Goal: Task Accomplishment & Management: Manage account settings

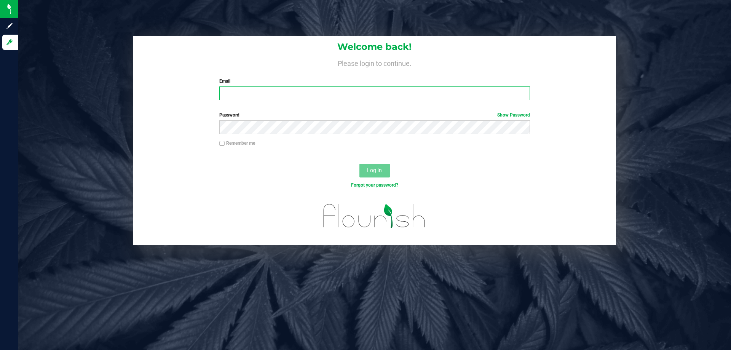
click at [366, 97] on input "Email" at bounding box center [374, 93] width 310 height 14
type input "[EMAIL_ADDRESS][DOMAIN_NAME]"
click at [359, 164] on button "Log In" at bounding box center [374, 171] width 30 height 14
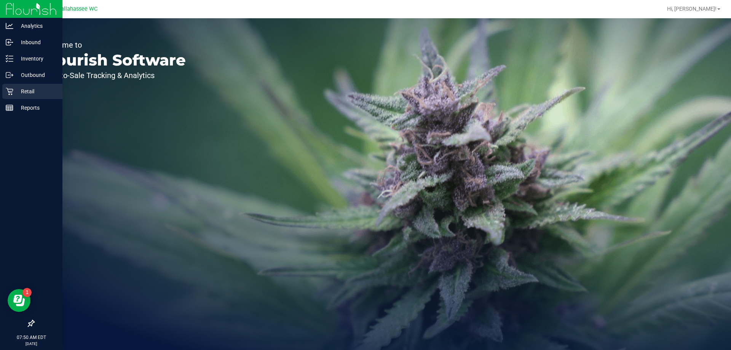
click at [7, 92] on icon at bounding box center [10, 92] width 8 height 8
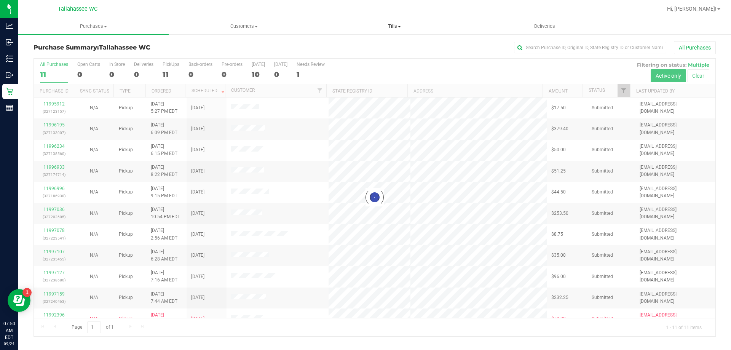
click at [396, 26] on span "Tills" at bounding box center [394, 26] width 150 height 7
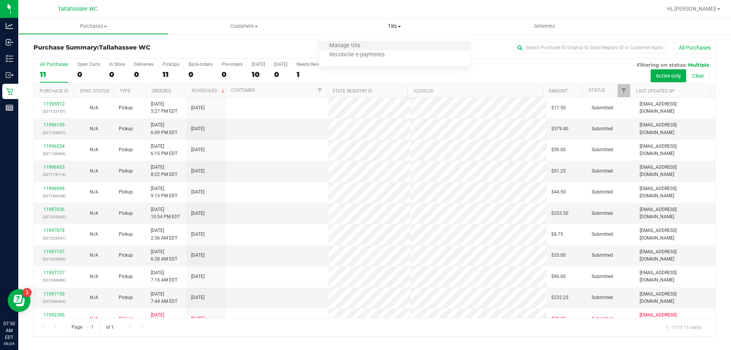
click at [397, 41] on li "Manage tills" at bounding box center [394, 45] width 150 height 9
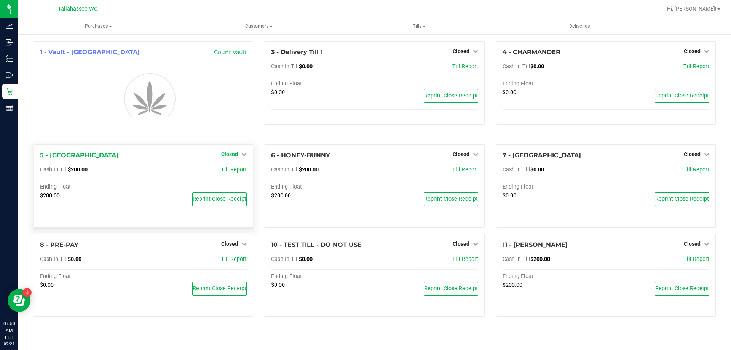
click at [230, 154] on span "Closed" at bounding box center [229, 154] width 17 height 6
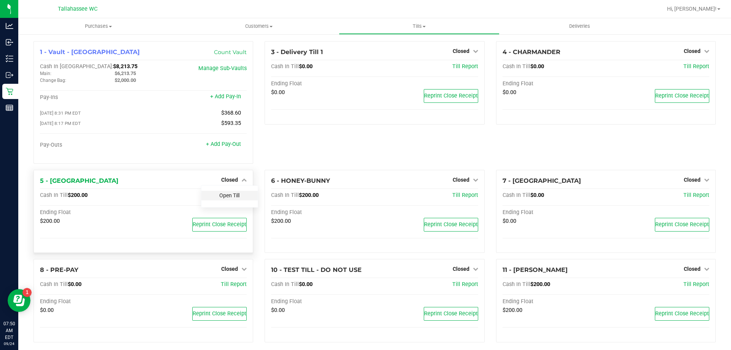
click at [236, 198] on link "Open Till" at bounding box center [229, 195] width 20 height 6
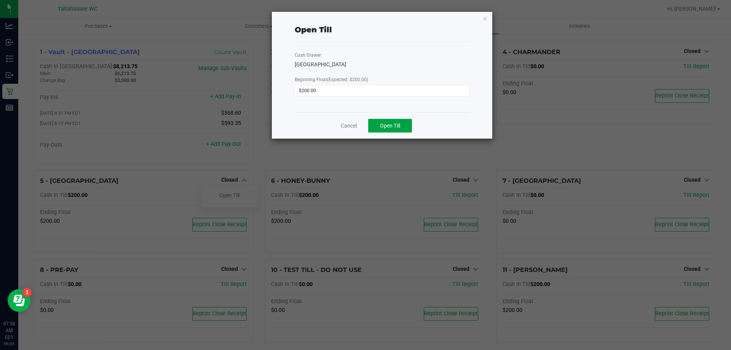
click at [391, 127] on span "Open Till" at bounding box center [390, 126] width 20 height 6
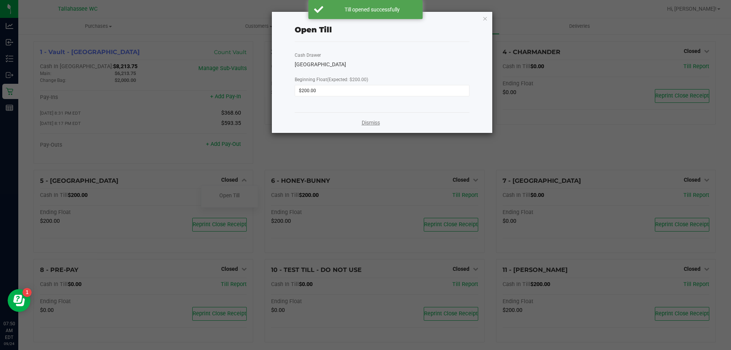
click at [373, 123] on link "Dismiss" at bounding box center [371, 123] width 18 height 8
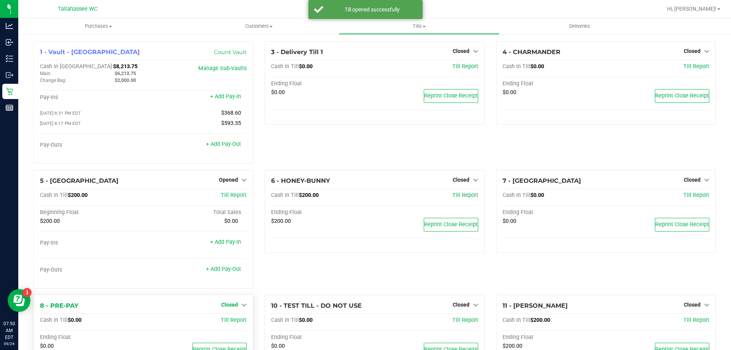
click at [239, 307] on link "Closed" at bounding box center [233, 304] width 25 height 6
click at [233, 320] on link "Open Till" at bounding box center [229, 320] width 20 height 6
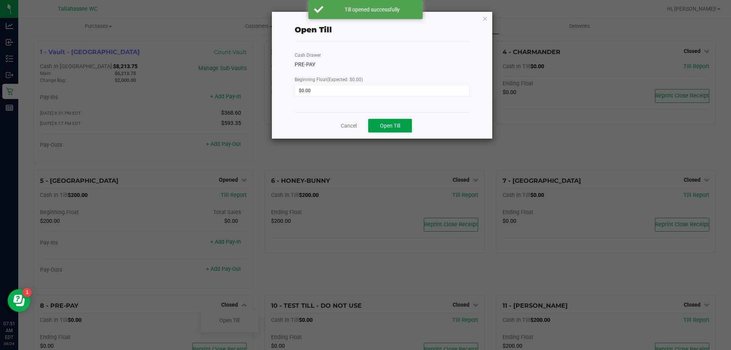
click at [394, 129] on button "Open Till" at bounding box center [390, 126] width 44 height 14
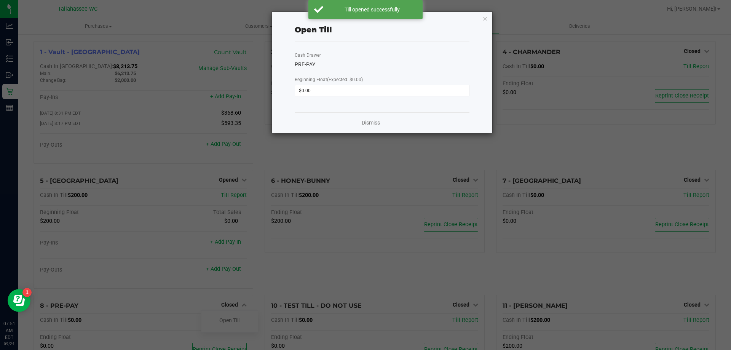
click at [370, 119] on link "Dismiss" at bounding box center [371, 123] width 18 height 8
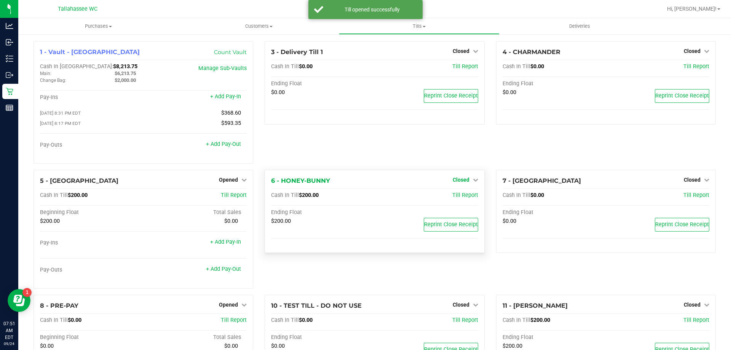
click at [467, 180] on link "Closed" at bounding box center [464, 180] width 25 height 6
click at [463, 197] on link "Open Till" at bounding box center [461, 195] width 20 height 6
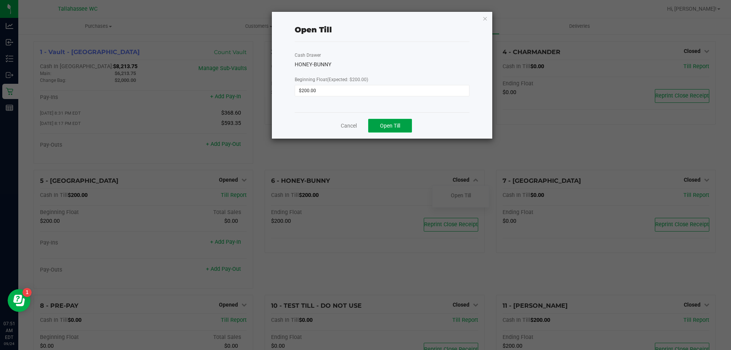
click at [402, 126] on button "Open Till" at bounding box center [390, 126] width 44 height 14
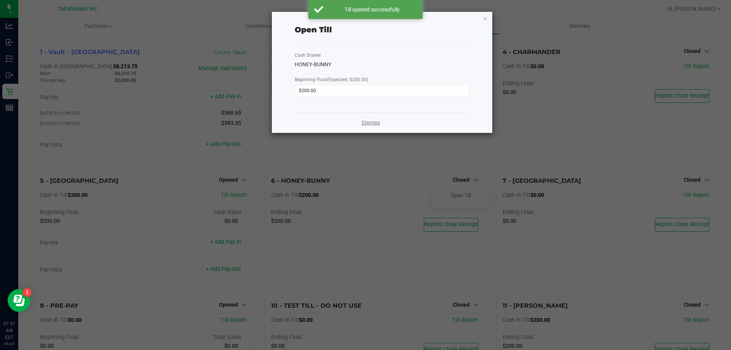
click at [372, 123] on link "Dismiss" at bounding box center [371, 123] width 18 height 8
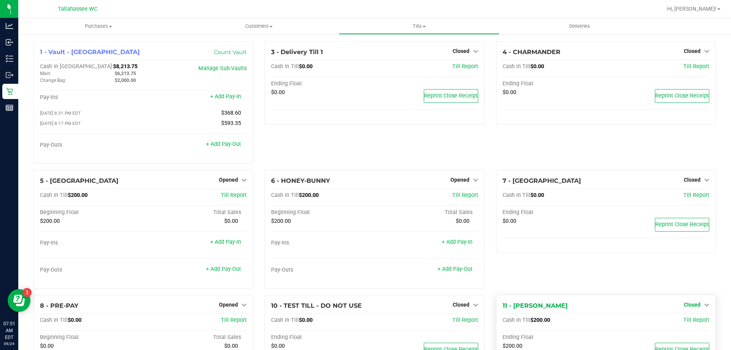
click at [690, 304] on span "Closed" at bounding box center [691, 304] width 17 height 6
click at [679, 317] on div "Open Till" at bounding box center [691, 320] width 56 height 10
click at [682, 321] on link "Open Till" at bounding box center [692, 320] width 20 height 6
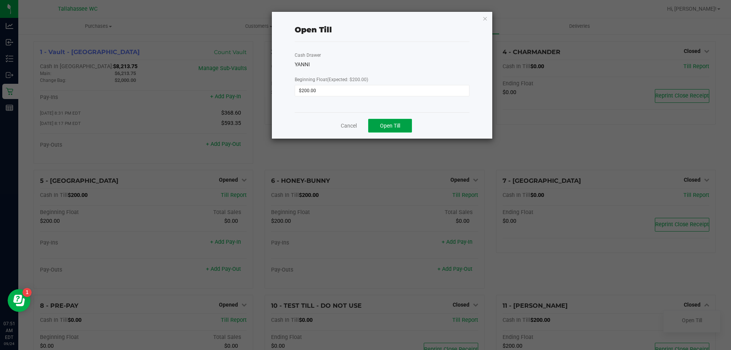
click at [405, 126] on button "Open Till" at bounding box center [390, 126] width 44 height 14
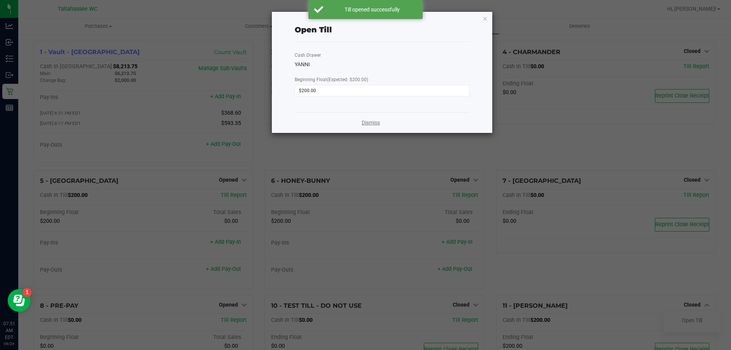
click at [375, 122] on link "Dismiss" at bounding box center [371, 123] width 18 height 8
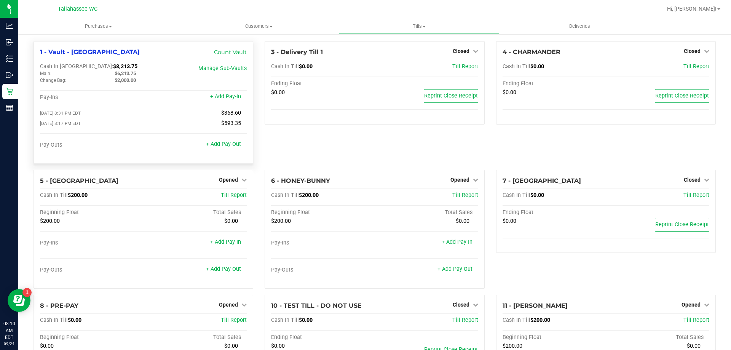
click at [113, 68] on span "$8,213.75" at bounding box center [125, 66] width 24 height 6
copy span "8,213.75"
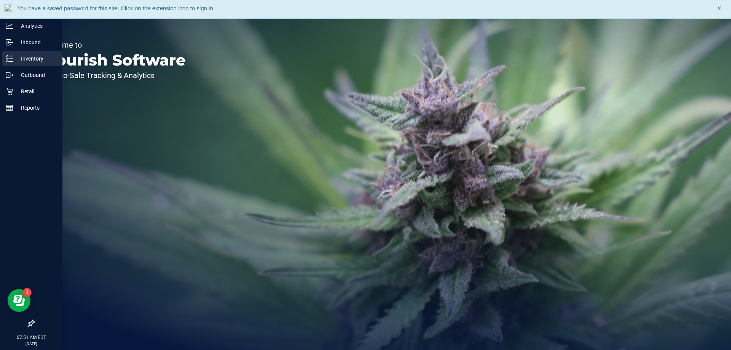
click at [9, 61] on icon at bounding box center [10, 59] width 8 height 8
click at [15, 112] on p "Reports" at bounding box center [36, 107] width 46 height 9
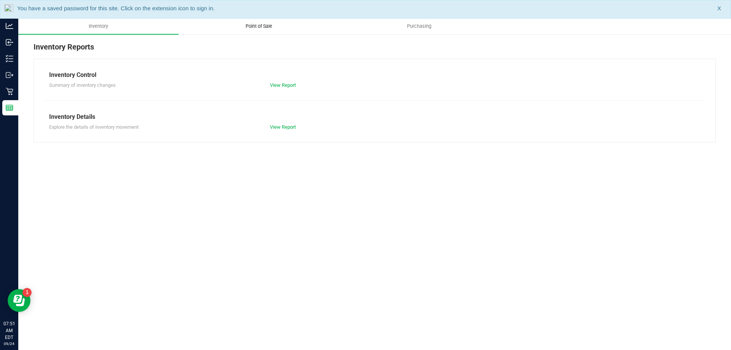
click at [269, 29] on span "Point of Sale" at bounding box center [258, 26] width 47 height 7
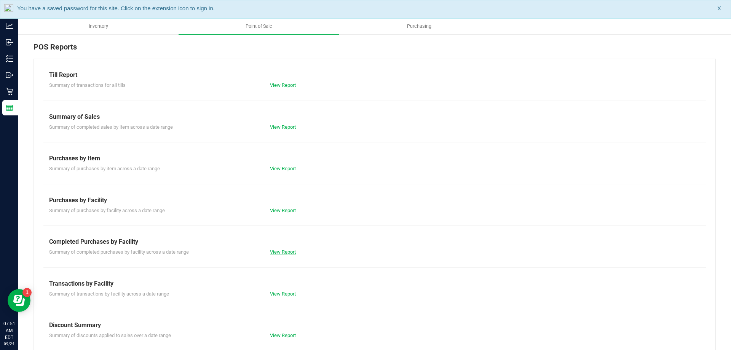
click at [285, 253] on link "View Report" at bounding box center [283, 252] width 26 height 6
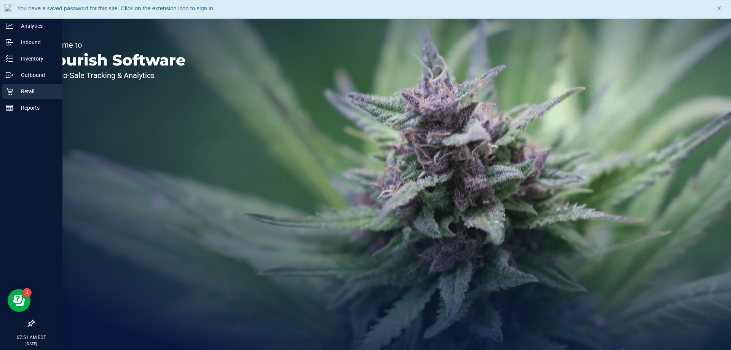
click at [11, 96] on div "Retail" at bounding box center [32, 91] width 60 height 15
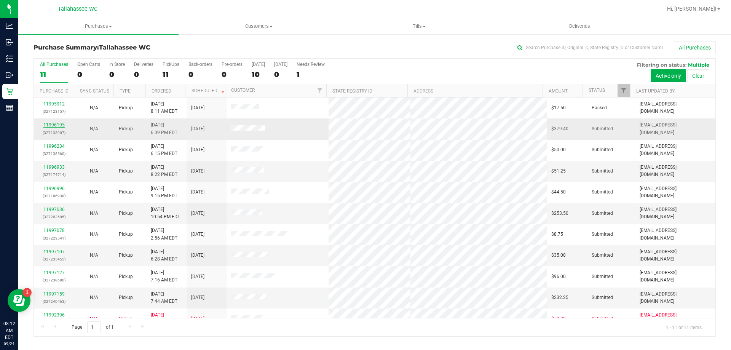
click at [51, 125] on link "11996195" at bounding box center [53, 124] width 21 height 5
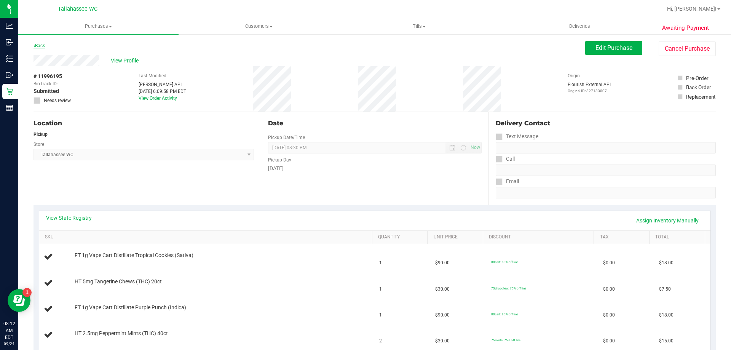
click at [42, 45] on link "Back" at bounding box center [38, 45] width 11 height 5
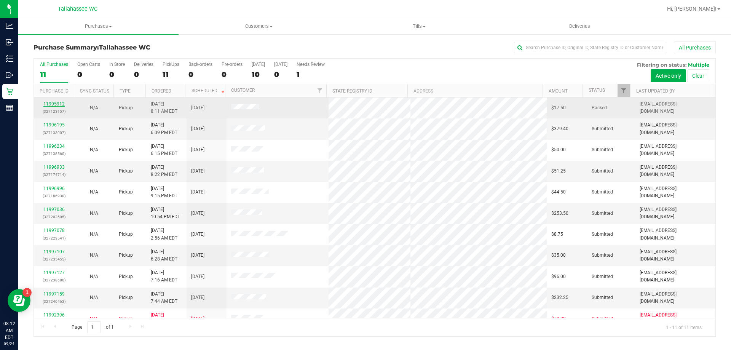
click at [56, 105] on link "11995912" at bounding box center [53, 103] width 21 height 5
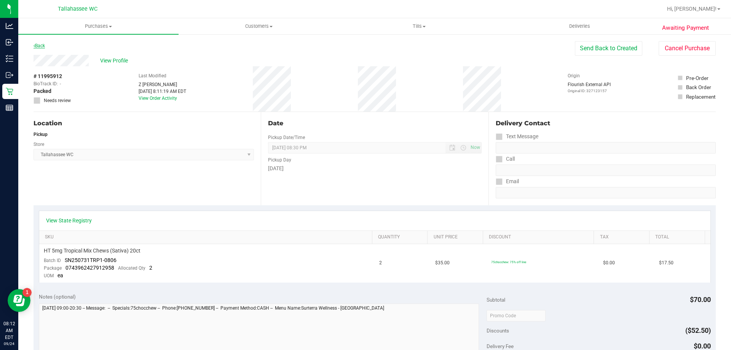
click at [39, 46] on link "Back" at bounding box center [38, 45] width 11 height 5
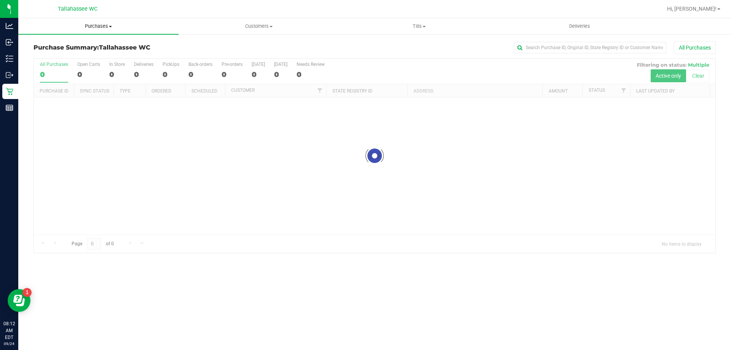
click at [104, 27] on span "Purchases" at bounding box center [98, 26] width 160 height 7
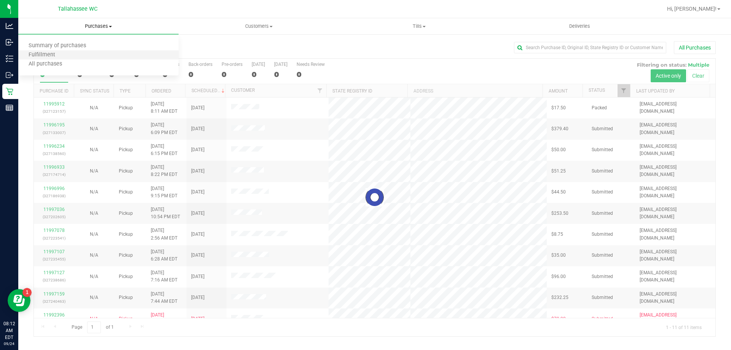
click at [102, 57] on li "Fulfillment" at bounding box center [98, 55] width 160 height 9
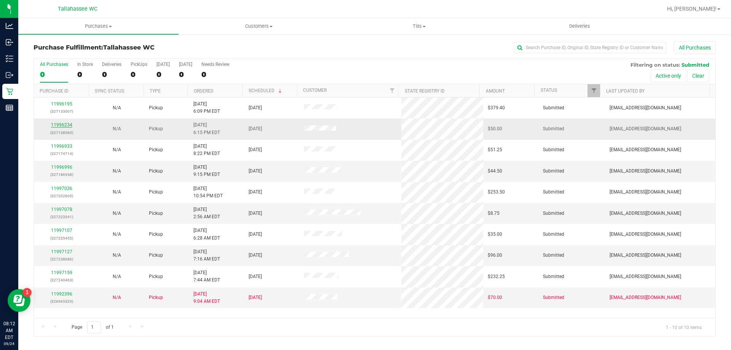
click at [62, 125] on link "11996234" at bounding box center [61, 124] width 21 height 5
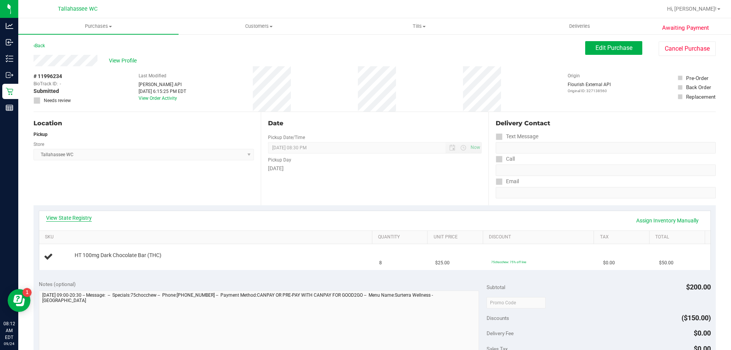
click at [69, 219] on link "View State Registry" at bounding box center [69, 218] width 46 height 8
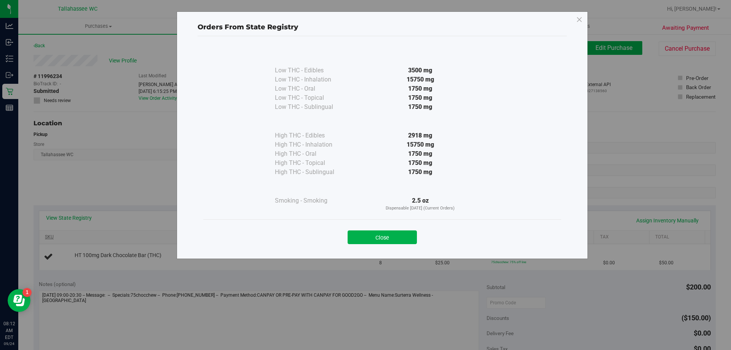
drag, startPoint x: 375, startPoint y: 234, endPoint x: 360, endPoint y: 234, distance: 14.5
click at [375, 234] on button "Close" at bounding box center [381, 237] width 69 height 14
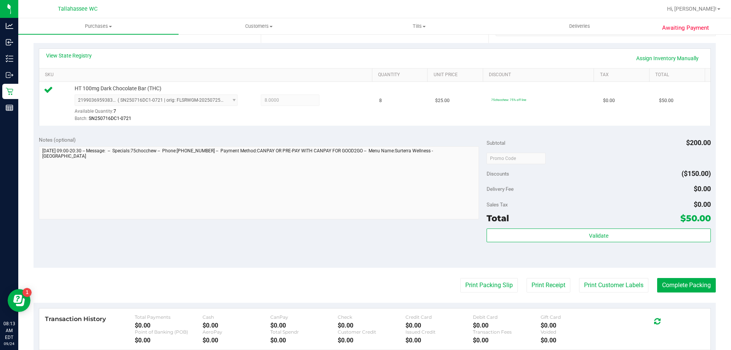
scroll to position [190, 0]
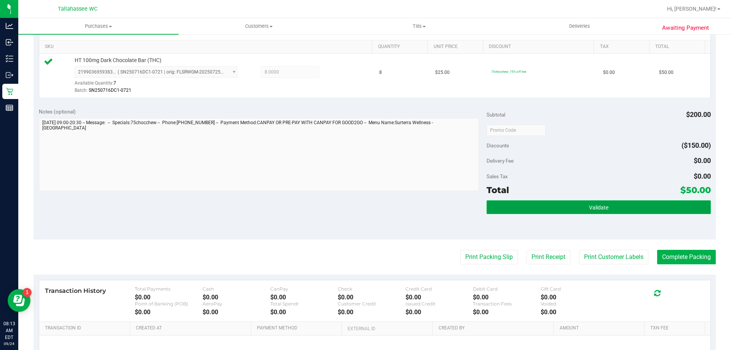
click at [502, 204] on button "Validate" at bounding box center [598, 207] width 224 height 14
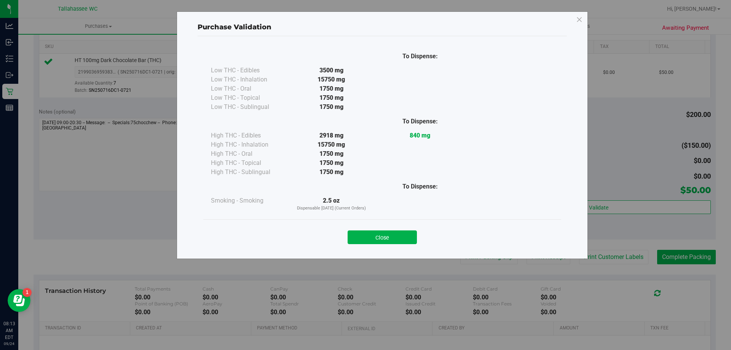
click at [373, 248] on div "To Dispense: Low THC - Edibles 3500 mg" at bounding box center [382, 143] width 369 height 215
drag, startPoint x: 381, startPoint y: 237, endPoint x: 475, endPoint y: 241, distance: 93.3
click at [381, 237] on button "Close" at bounding box center [381, 237] width 69 height 14
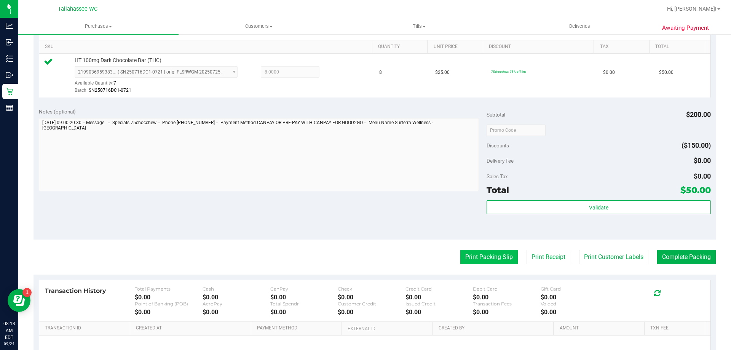
click at [484, 253] on button "Print Packing Slip" at bounding box center [488, 257] width 57 height 14
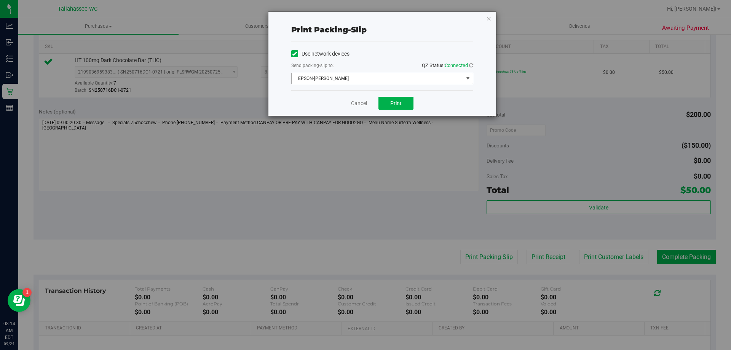
click at [414, 74] on span "EPSON-[PERSON_NAME]" at bounding box center [377, 78] width 172 height 11
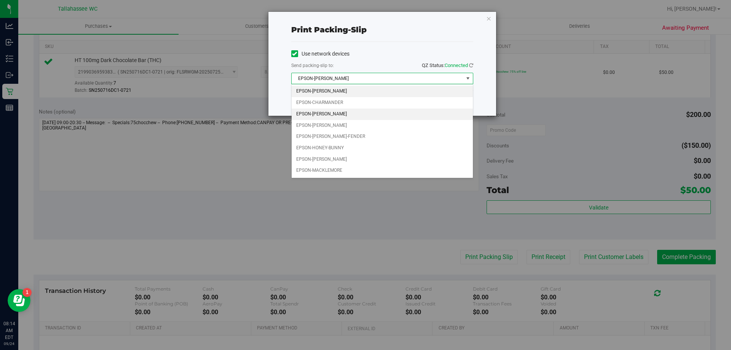
click at [406, 116] on li "EPSON-[PERSON_NAME]" at bounding box center [381, 113] width 181 height 11
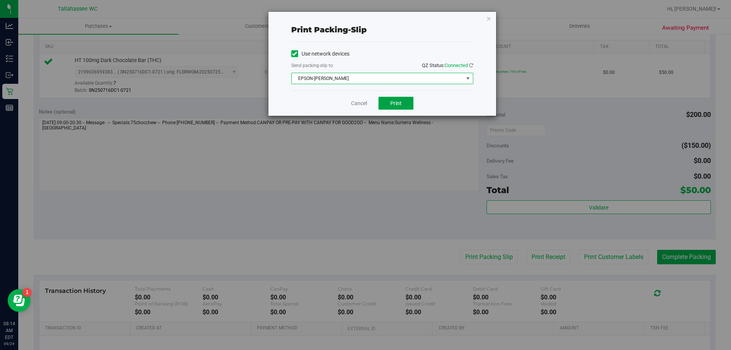
click at [406, 108] on button "Print" at bounding box center [395, 103] width 35 height 13
click at [362, 101] on link "Cancel" at bounding box center [359, 103] width 16 height 8
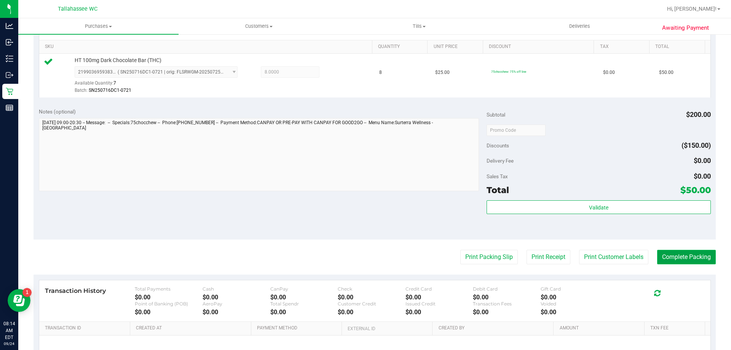
click at [671, 258] on button "Complete Packing" at bounding box center [686, 257] width 59 height 14
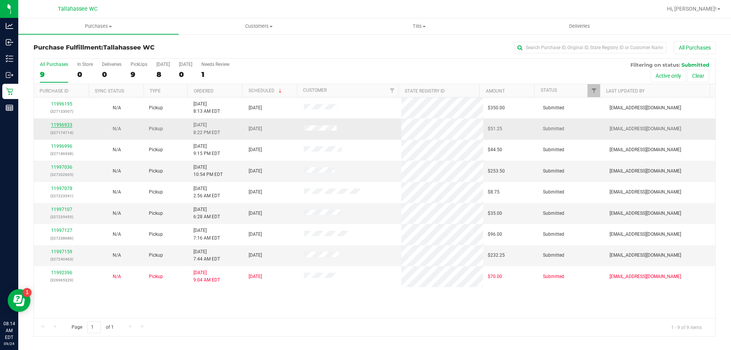
click at [57, 127] on link "11996933" at bounding box center [61, 124] width 21 height 5
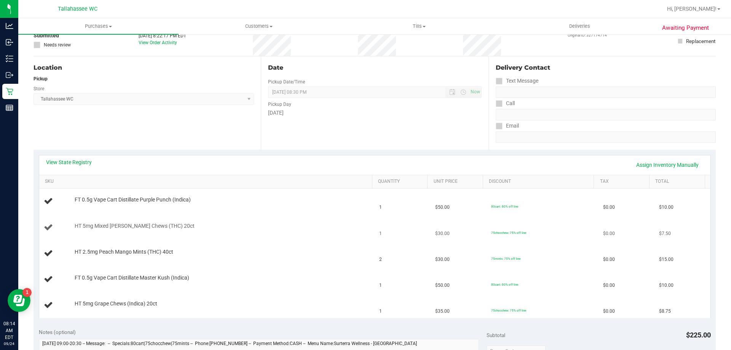
scroll to position [114, 0]
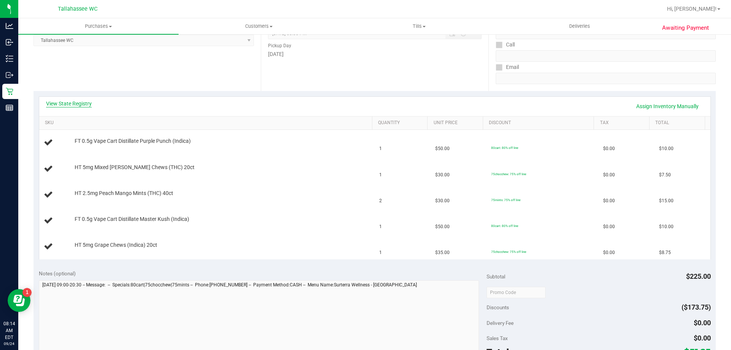
click at [77, 104] on link "View State Registry" at bounding box center [69, 104] width 46 height 8
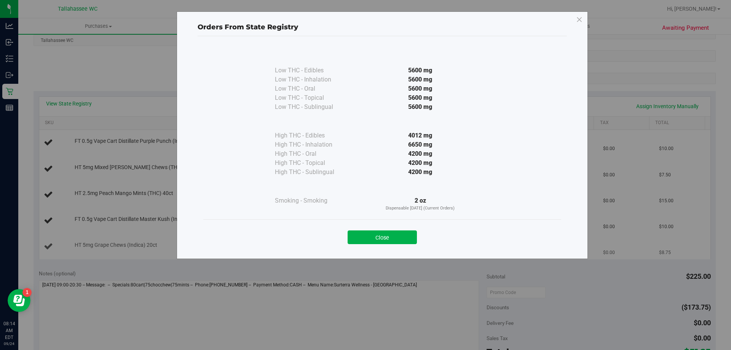
drag, startPoint x: 382, startPoint y: 238, endPoint x: 369, endPoint y: 236, distance: 13.1
click at [382, 238] on button "Close" at bounding box center [381, 237] width 69 height 14
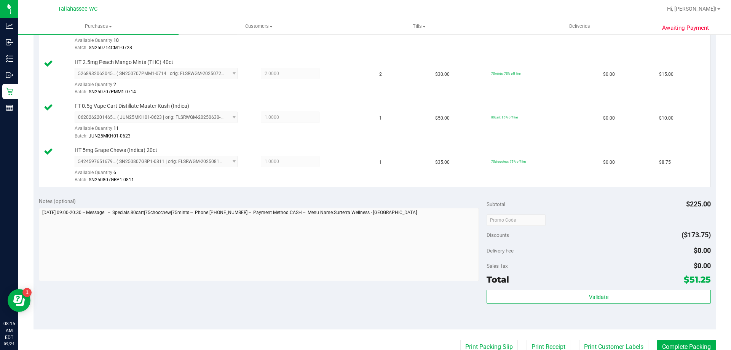
scroll to position [304, 0]
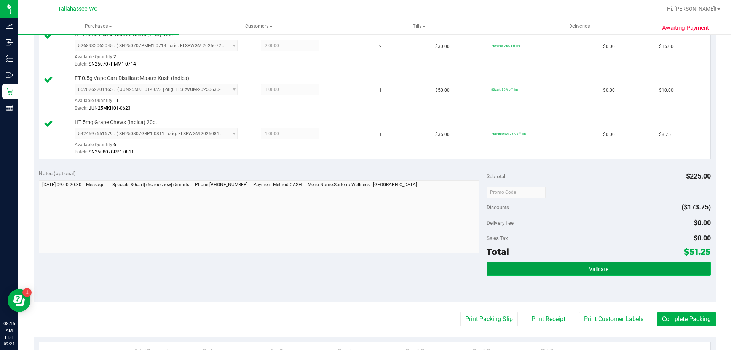
click at [511, 264] on button "Validate" at bounding box center [598, 269] width 224 height 14
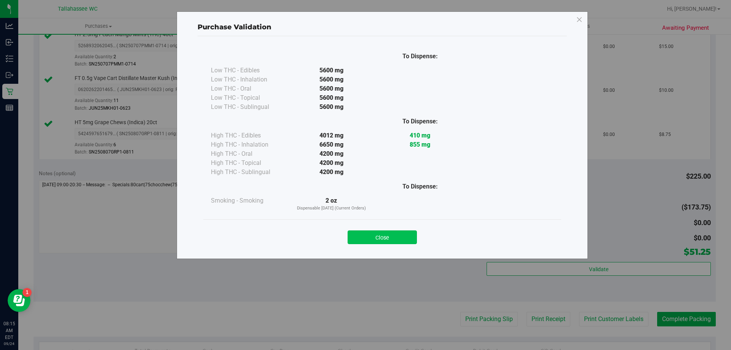
click at [390, 232] on button "Close" at bounding box center [381, 237] width 69 height 14
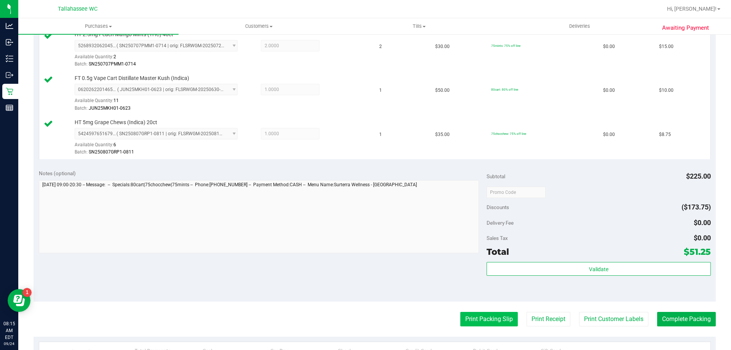
click at [467, 315] on button "Print Packing Slip" at bounding box center [488, 319] width 57 height 14
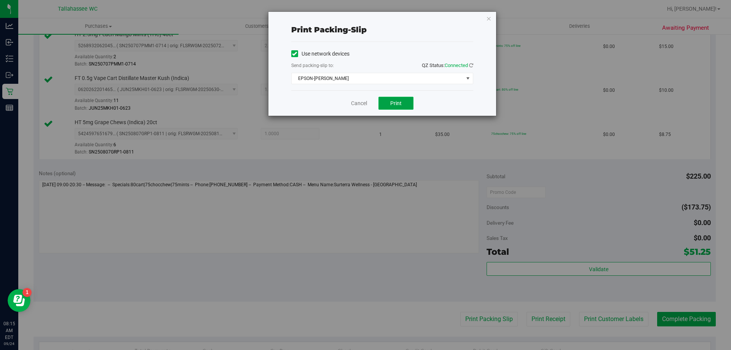
click at [392, 105] on span "Print" at bounding box center [395, 103] width 11 height 6
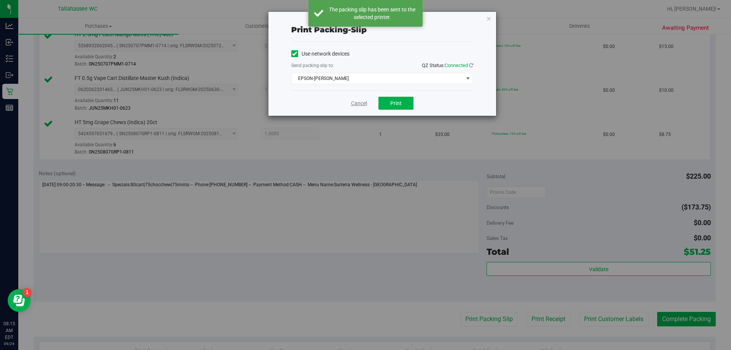
click at [362, 102] on link "Cancel" at bounding box center [359, 103] width 16 height 8
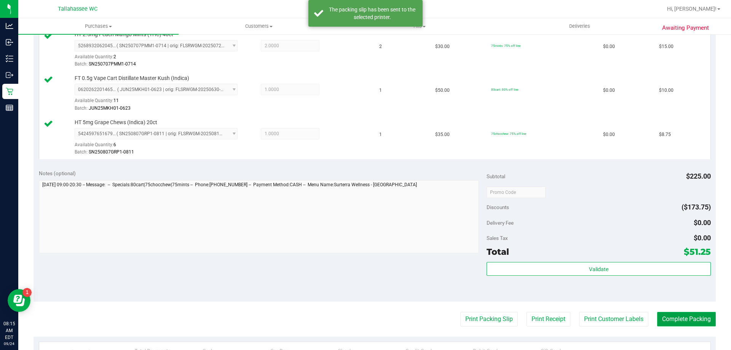
click at [697, 321] on button "Complete Packing" at bounding box center [686, 319] width 59 height 14
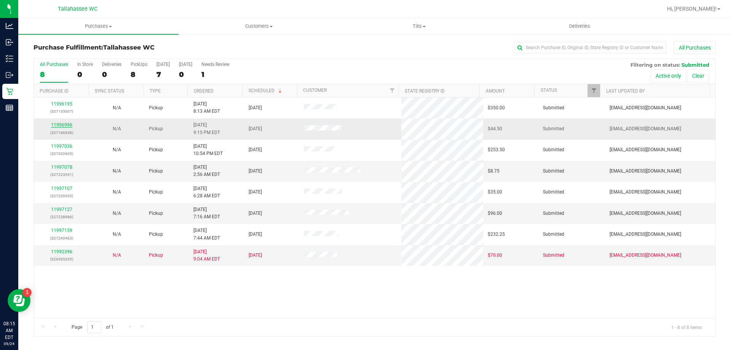
click at [64, 124] on link "11996996" at bounding box center [61, 124] width 21 height 5
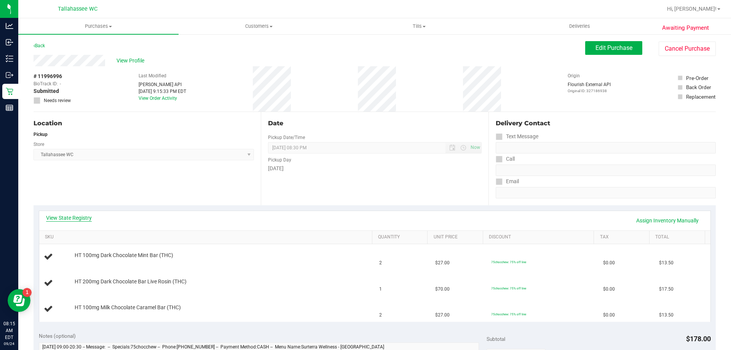
click at [88, 217] on link "View State Registry" at bounding box center [69, 218] width 46 height 8
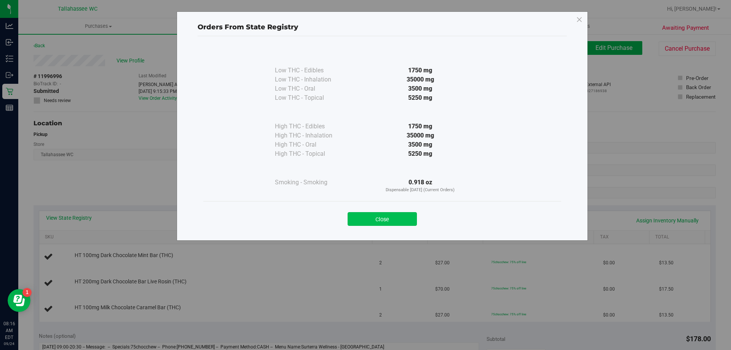
click at [371, 217] on button "Close" at bounding box center [381, 219] width 69 height 14
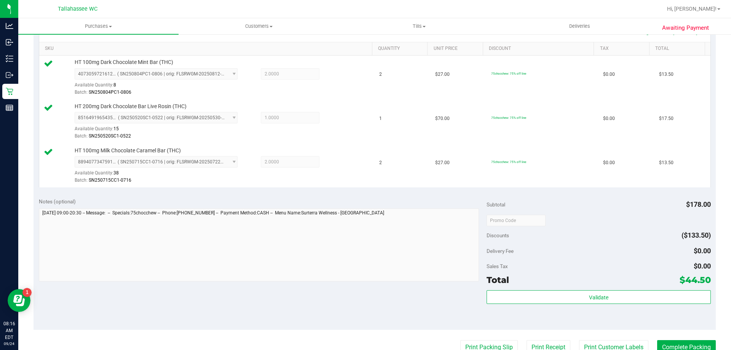
scroll to position [228, 0]
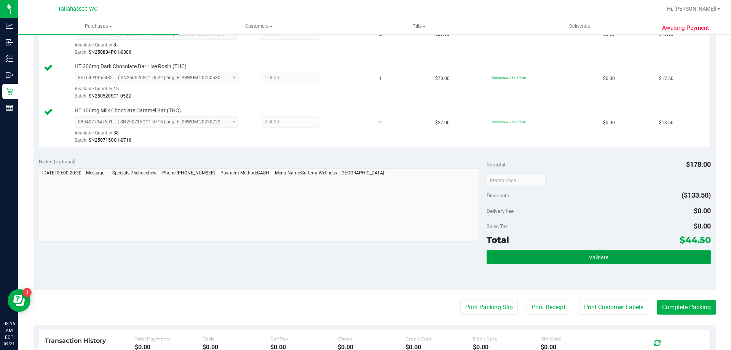
click at [493, 260] on button "Validate" at bounding box center [598, 257] width 224 height 14
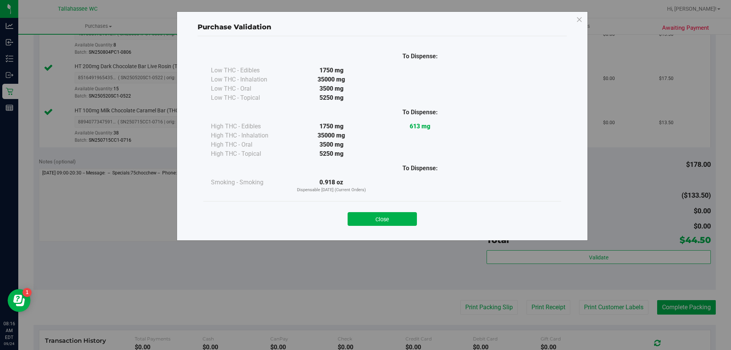
click at [402, 215] on button "Close" at bounding box center [381, 219] width 69 height 14
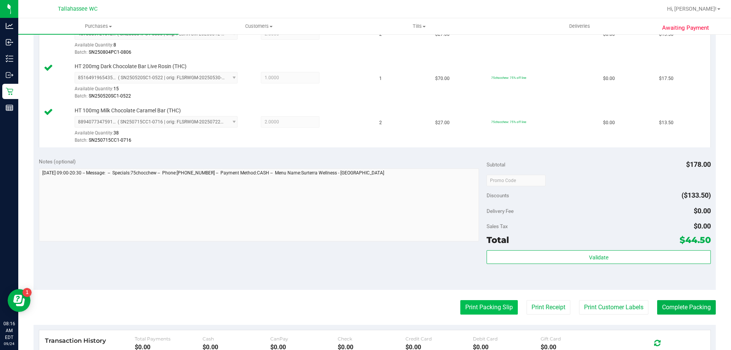
click at [479, 311] on button "Print Packing Slip" at bounding box center [488, 307] width 57 height 14
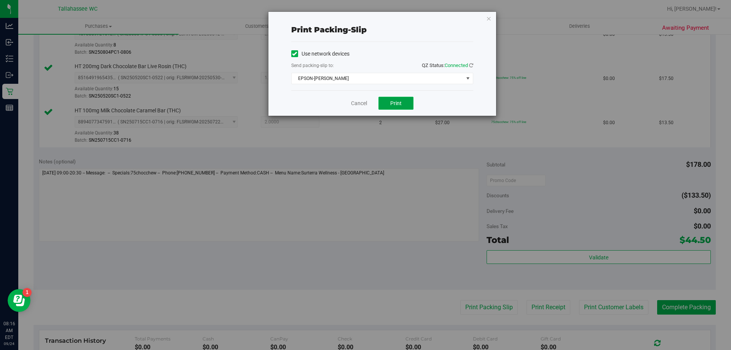
click at [405, 109] on button "Print" at bounding box center [395, 103] width 35 height 13
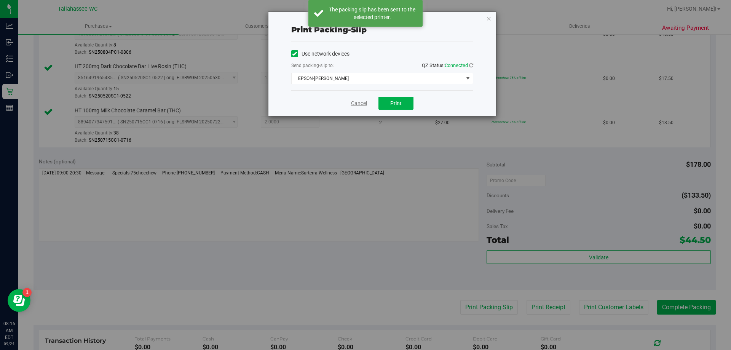
click at [362, 105] on link "Cancel" at bounding box center [359, 103] width 16 height 8
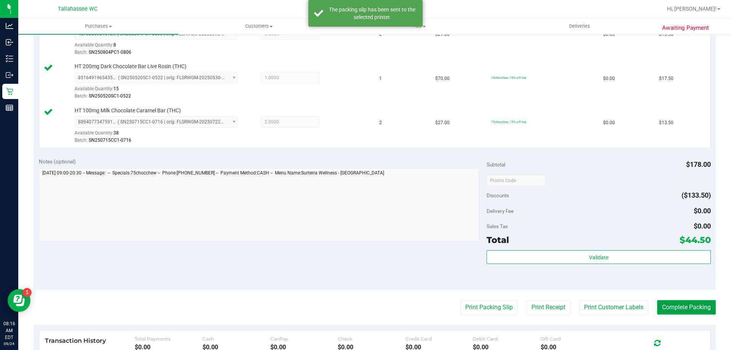
drag, startPoint x: 687, startPoint y: 304, endPoint x: 688, endPoint y: 308, distance: 4.0
click at [688, 305] on button "Complete Packing" at bounding box center [686, 307] width 59 height 14
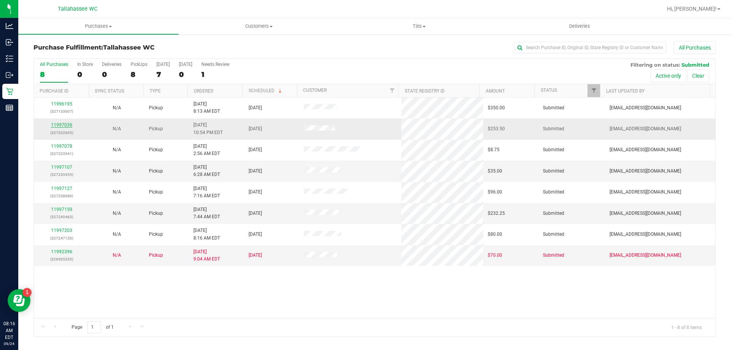
click at [55, 127] on link "11997036" at bounding box center [61, 124] width 21 height 5
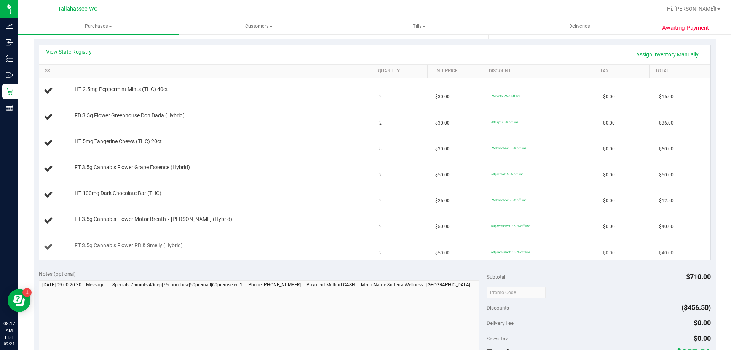
scroll to position [152, 0]
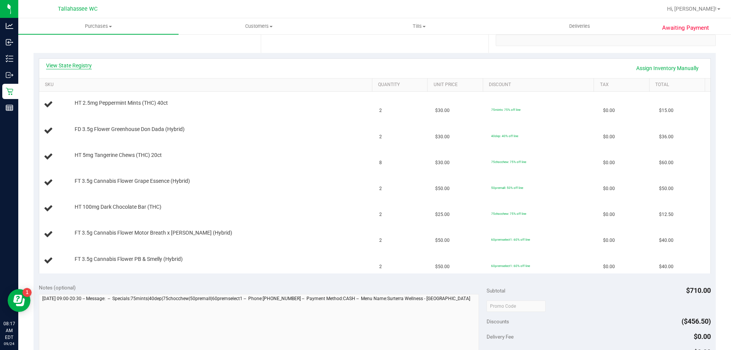
click at [75, 65] on link "View State Registry" at bounding box center [69, 66] width 46 height 8
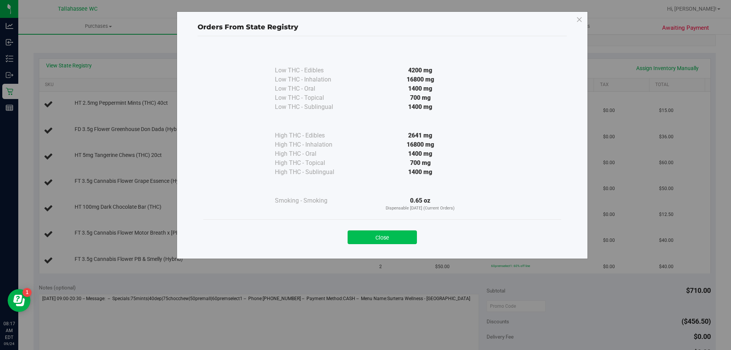
click at [377, 241] on button "Close" at bounding box center [381, 237] width 69 height 14
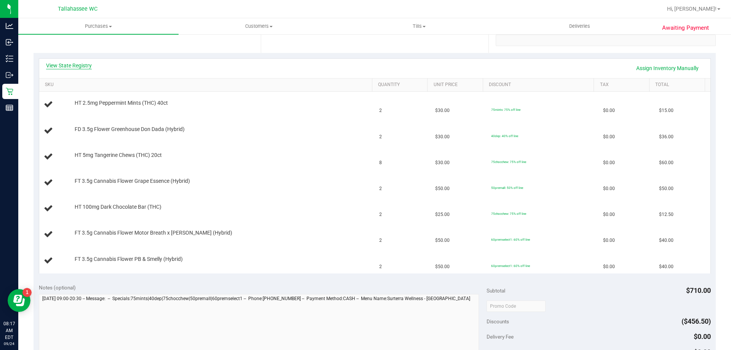
click at [86, 67] on link "View State Registry" at bounding box center [69, 66] width 46 height 8
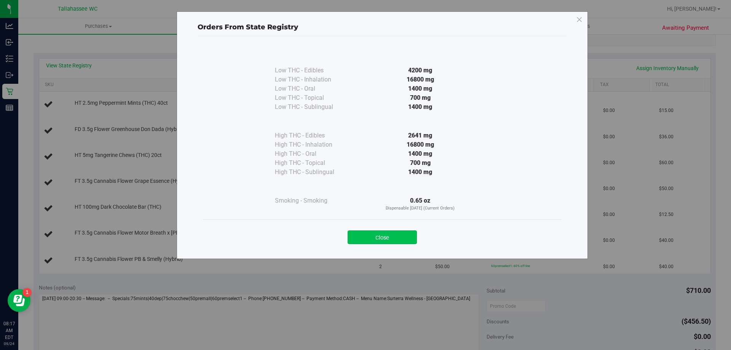
click at [388, 241] on button "Close" at bounding box center [381, 237] width 69 height 14
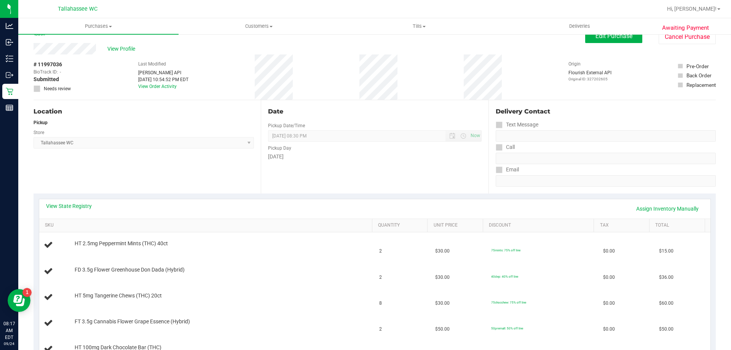
scroll to position [0, 0]
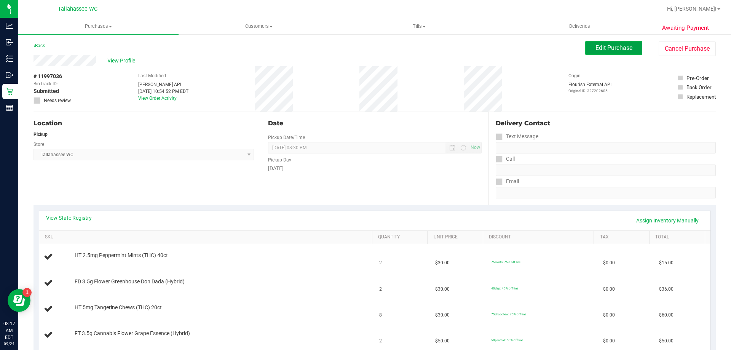
click at [605, 51] on span "Edit Purchase" at bounding box center [613, 47] width 37 height 7
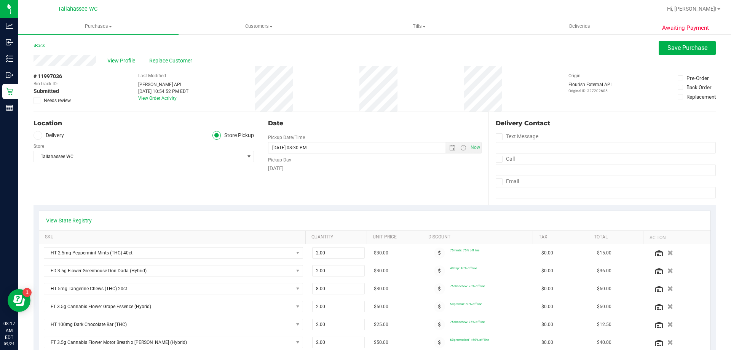
click at [37, 104] on div "# 11997036 BioTrack ID: - Submitted Needs review" at bounding box center [52, 88] width 38 height 45
click at [38, 100] on icon at bounding box center [37, 100] width 5 height 0
click at [0, 0] on input "Needs review" at bounding box center [0, 0] width 0 height 0
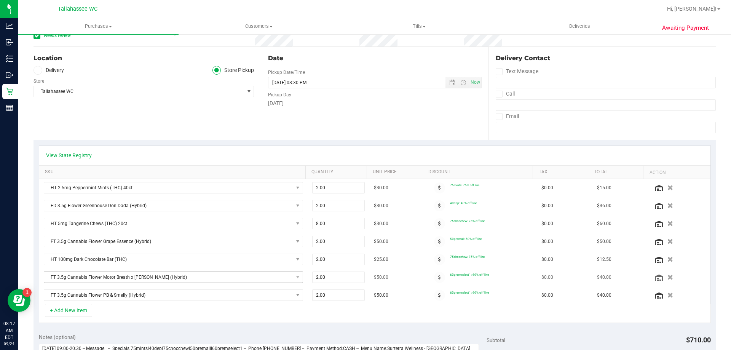
scroll to position [152, 0]
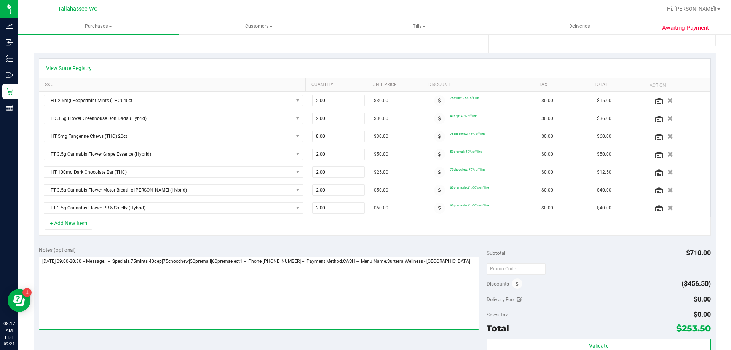
click at [472, 263] on textarea at bounding box center [259, 292] width 440 height 73
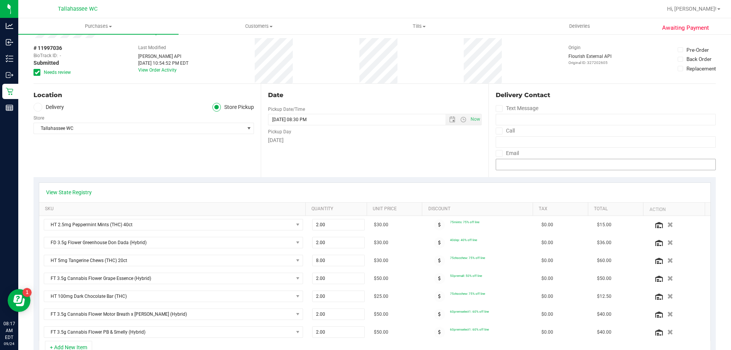
scroll to position [0, 0]
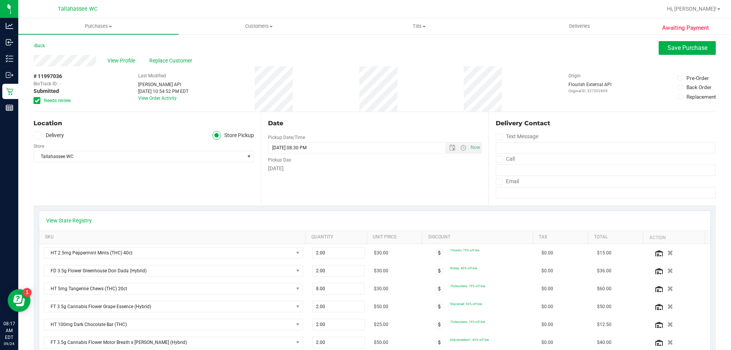
type textarea "Wednesday 09/24/2025 09:00-20:30 -- Message: -- Specials:75mints|40dep|75chocch…"
click at [678, 47] on span "Save Purchase" at bounding box center [687, 47] width 40 height 7
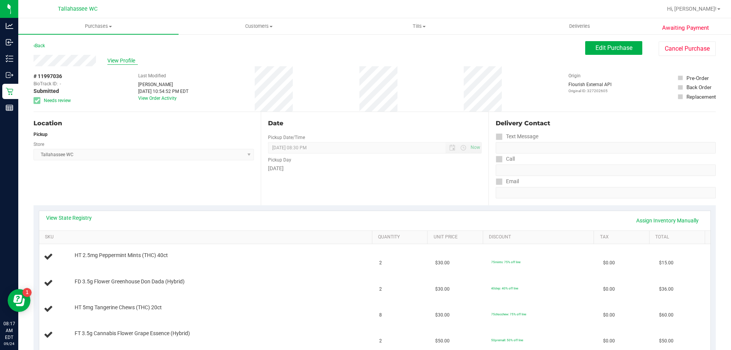
click at [116, 62] on span "View Profile" at bounding box center [122, 61] width 30 height 8
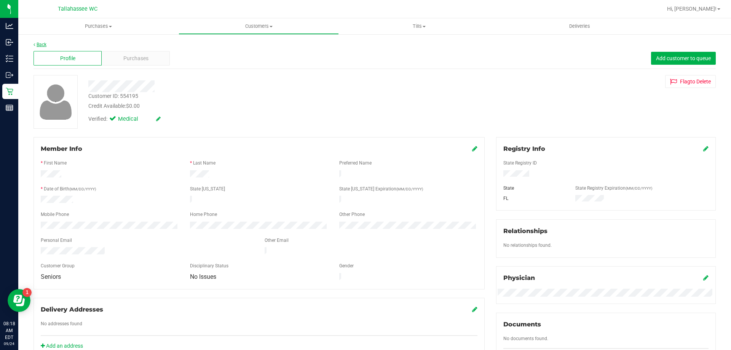
click at [42, 42] on link "Back" at bounding box center [39, 44] width 13 height 5
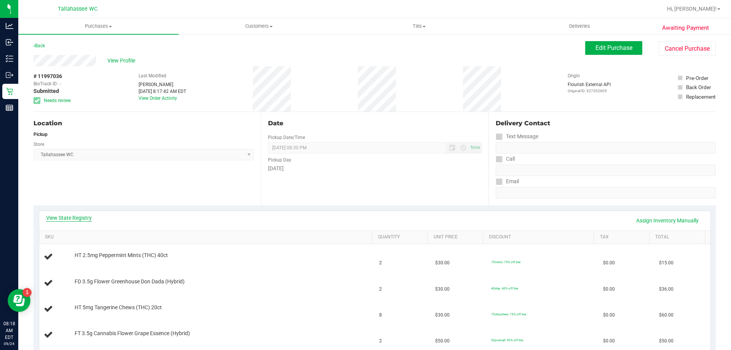
click at [85, 220] on link "View State Registry" at bounding box center [69, 218] width 46 height 8
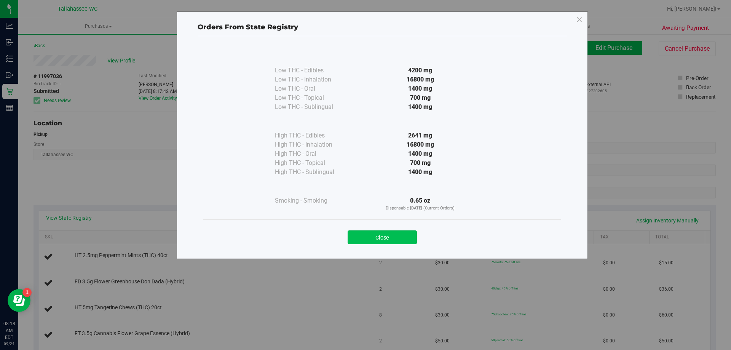
click at [352, 236] on button "Close" at bounding box center [381, 237] width 69 height 14
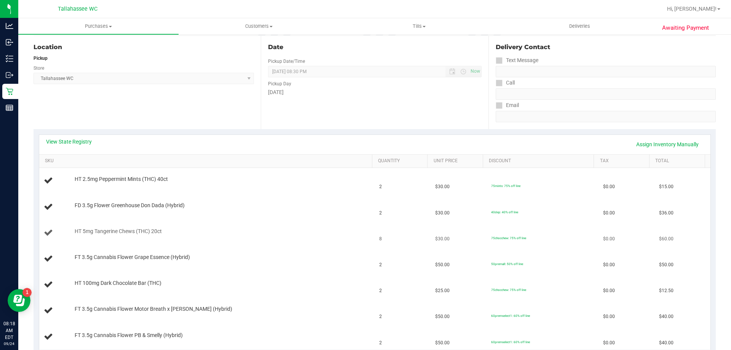
scroll to position [114, 0]
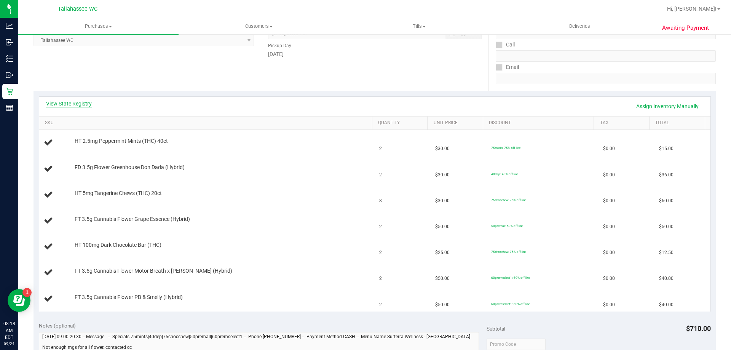
click at [74, 102] on link "View State Registry" at bounding box center [69, 104] width 46 height 8
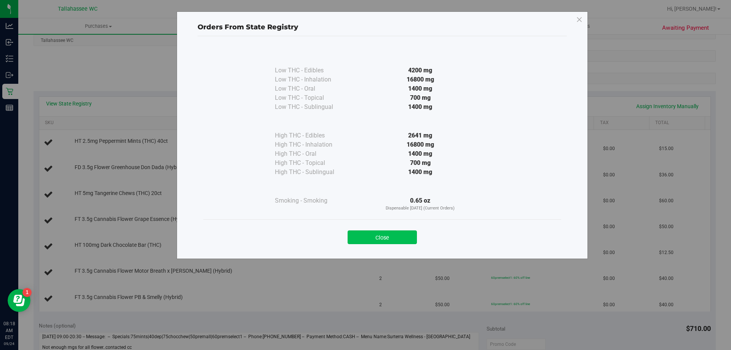
click at [392, 240] on button "Close" at bounding box center [381, 237] width 69 height 14
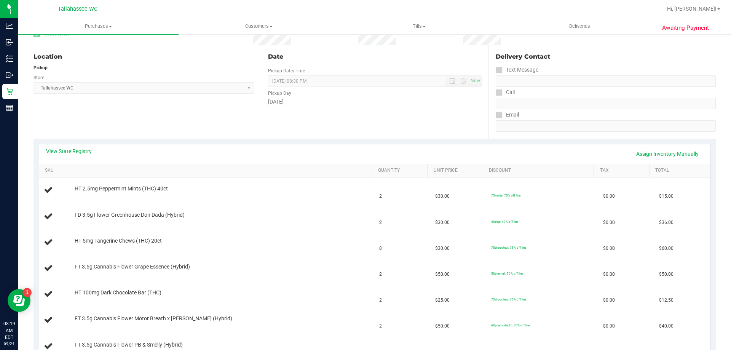
scroll to position [0, 0]
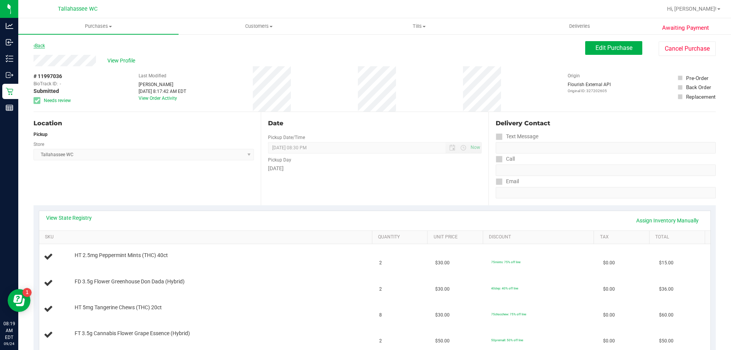
click at [43, 45] on link "Back" at bounding box center [38, 45] width 11 height 5
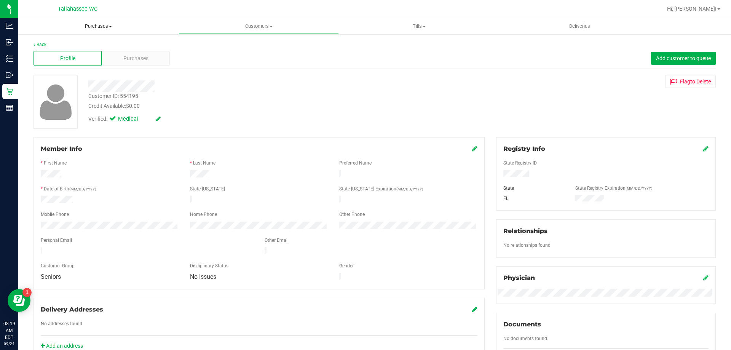
click at [108, 24] on span "Purchases" at bounding box center [98, 26] width 160 height 7
click at [111, 57] on li "Fulfillment" at bounding box center [98, 55] width 160 height 9
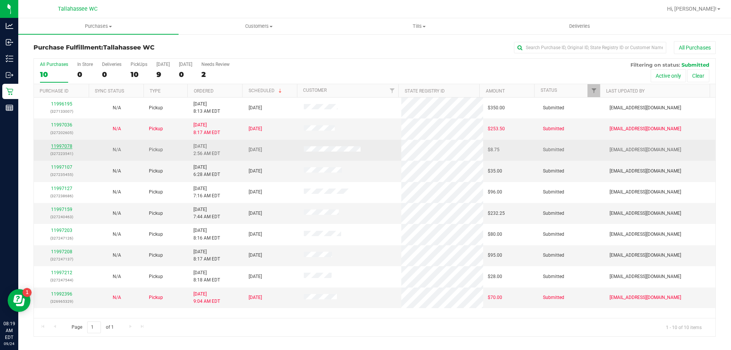
click at [65, 146] on link "11997078" at bounding box center [61, 145] width 21 height 5
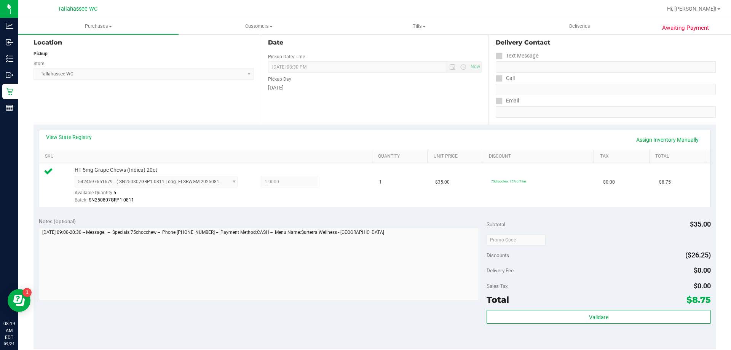
scroll to position [152, 0]
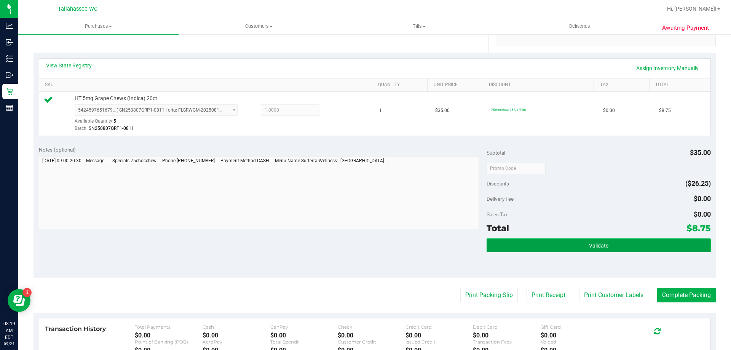
click at [593, 246] on span "Validate" at bounding box center [598, 245] width 19 height 6
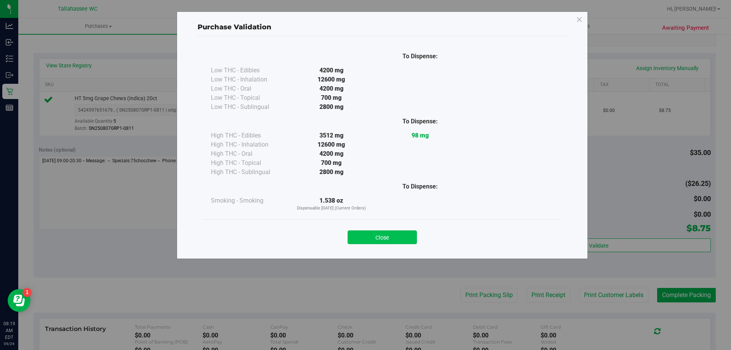
click at [401, 239] on button "Close" at bounding box center [381, 237] width 69 height 14
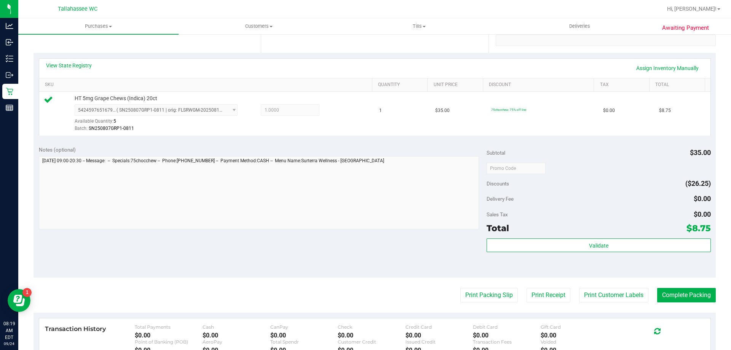
click at [451, 296] on div "Print Packing Slip Print Receipt Print Customer Labels Complete Packing" at bounding box center [374, 295] width 682 height 14
click at [460, 298] on button "Print Packing Slip" at bounding box center [488, 295] width 57 height 14
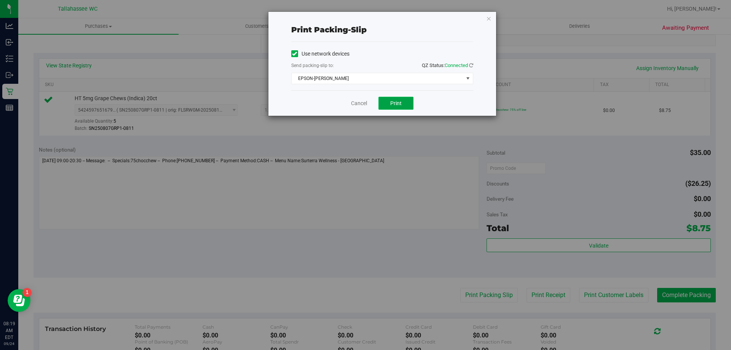
click at [388, 104] on button "Print" at bounding box center [395, 103] width 35 height 13
click at [357, 107] on link "Cancel" at bounding box center [359, 103] width 16 height 8
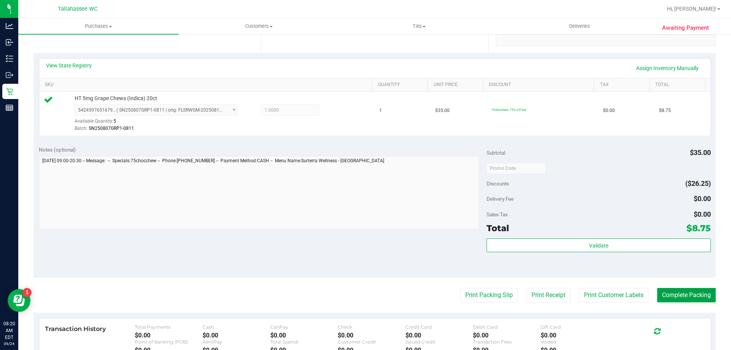
click at [667, 296] on button "Complete Packing" at bounding box center [686, 295] width 59 height 14
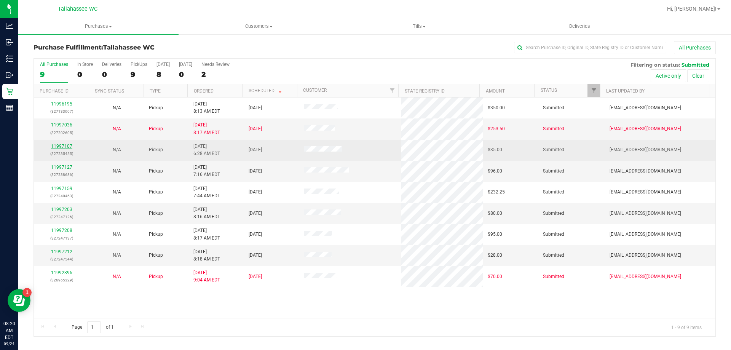
click at [65, 146] on link "11997107" at bounding box center [61, 145] width 21 height 5
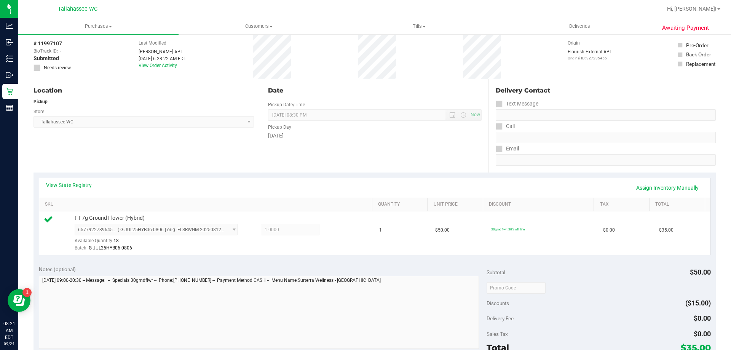
scroll to position [76, 0]
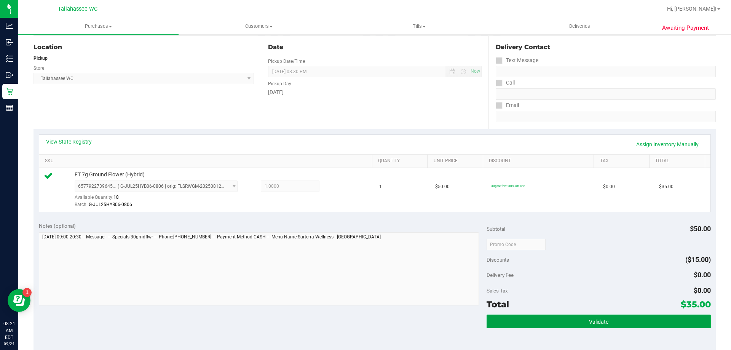
click at [557, 316] on button "Validate" at bounding box center [598, 321] width 224 height 14
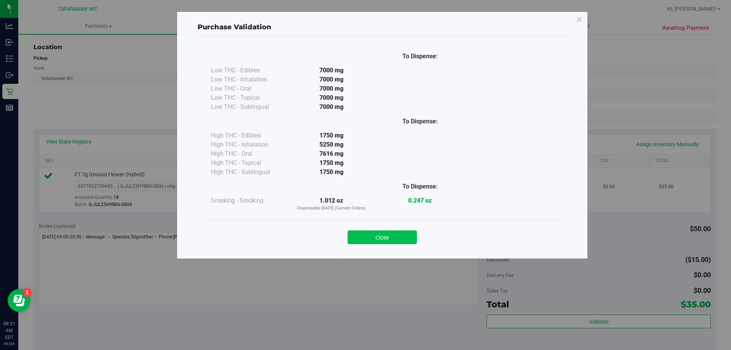
click at [404, 236] on button "Close" at bounding box center [381, 237] width 69 height 14
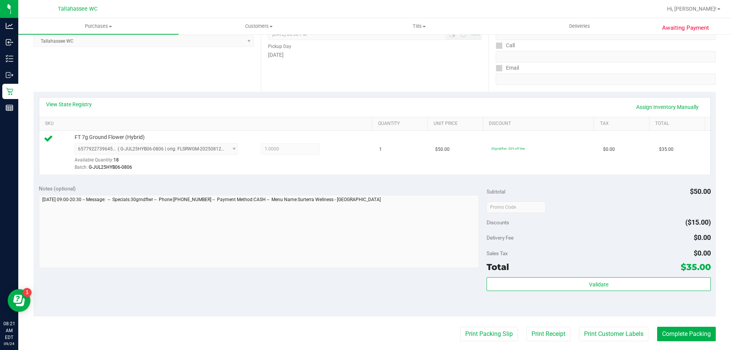
scroll to position [190, 0]
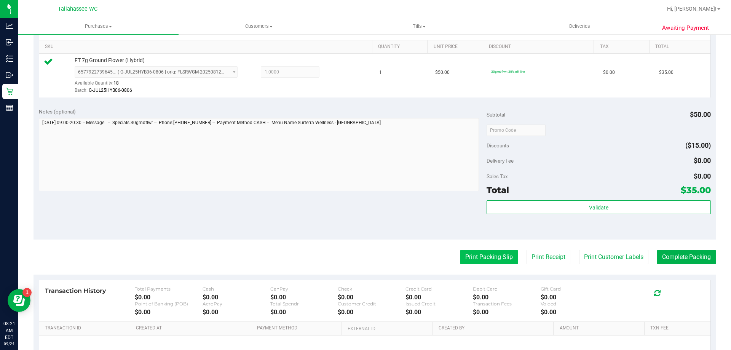
click at [476, 257] on button "Print Packing Slip" at bounding box center [488, 257] width 57 height 14
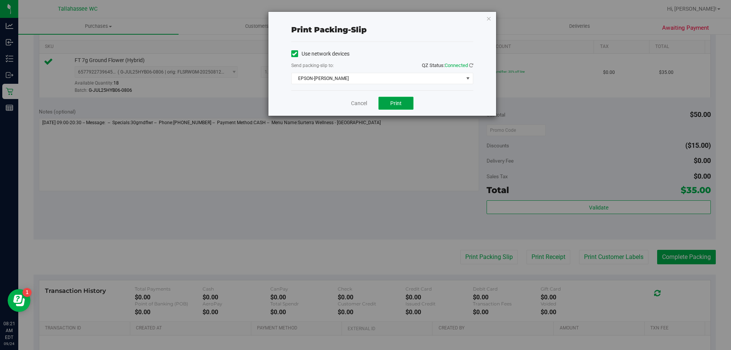
click at [398, 102] on span "Print" at bounding box center [395, 103] width 11 height 6
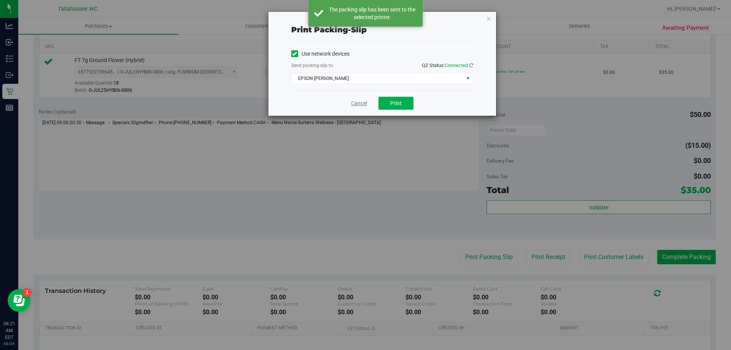
click at [362, 104] on link "Cancel" at bounding box center [359, 103] width 16 height 8
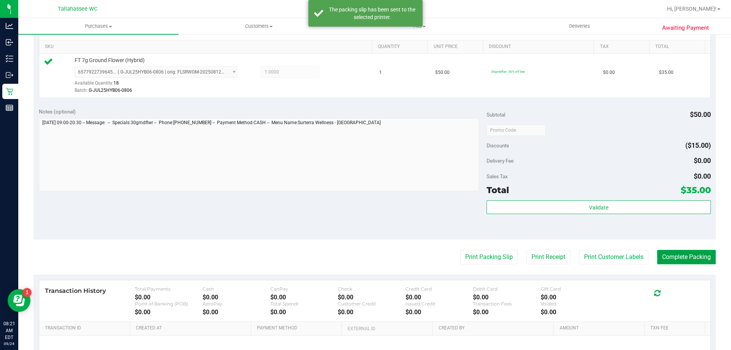
drag, startPoint x: 667, startPoint y: 262, endPoint x: 669, endPoint y: 250, distance: 11.5
click at [668, 262] on button "Complete Packing" at bounding box center [686, 257] width 59 height 14
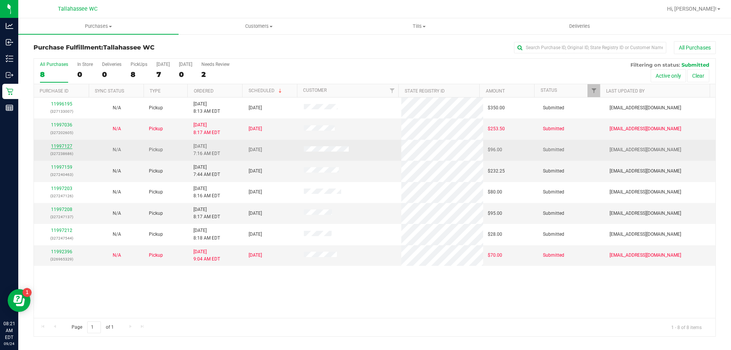
click at [63, 147] on link "11997127" at bounding box center [61, 145] width 21 height 5
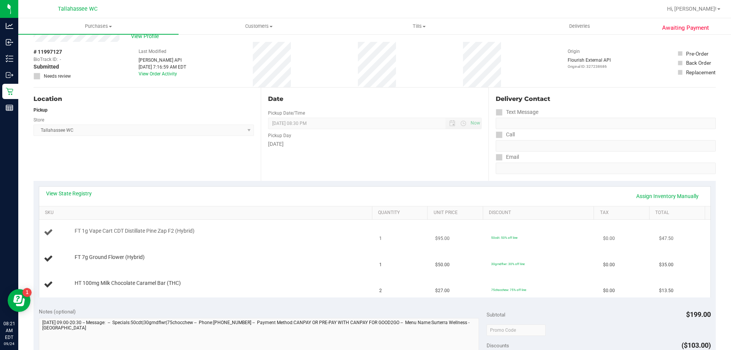
scroll to position [38, 0]
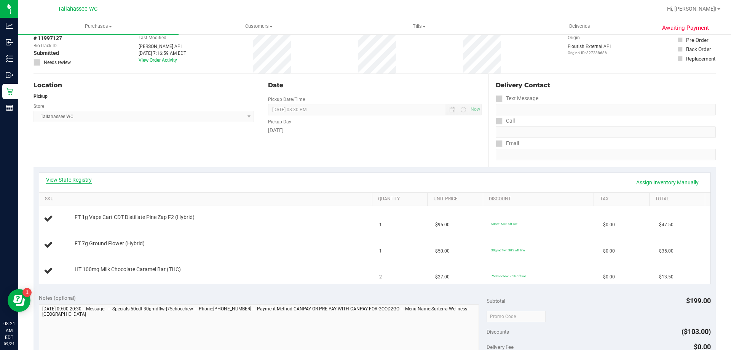
click at [87, 181] on link "View State Registry" at bounding box center [69, 180] width 46 height 8
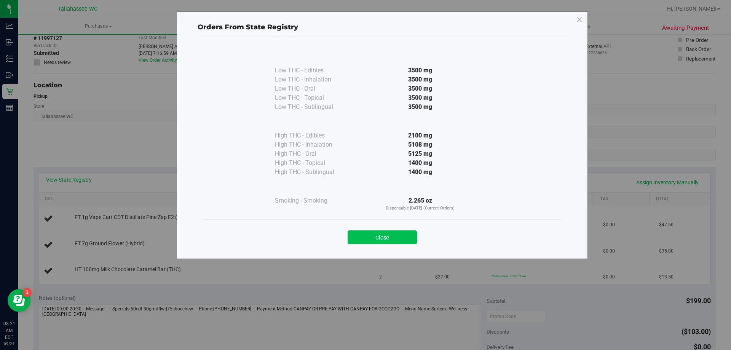
click at [410, 240] on button "Close" at bounding box center [381, 237] width 69 height 14
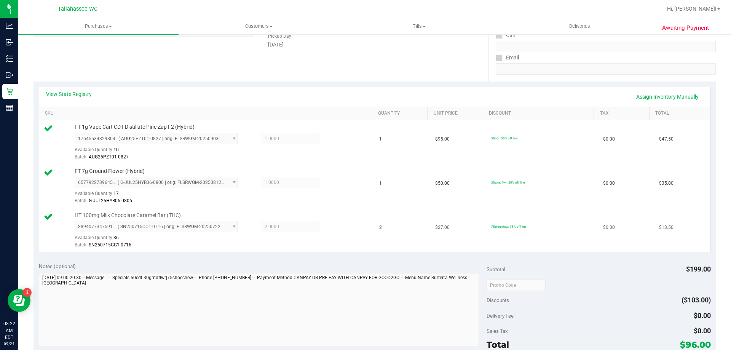
scroll to position [190, 0]
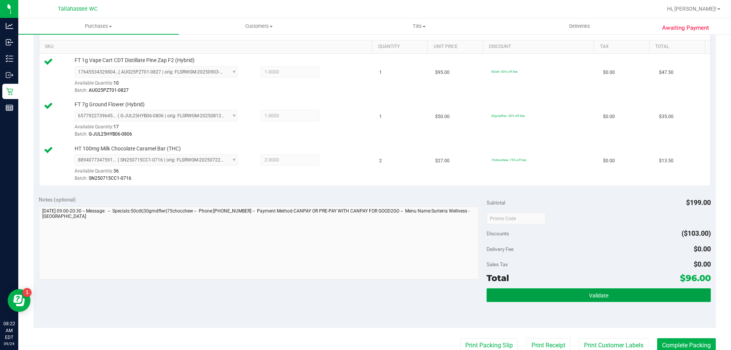
click at [537, 297] on button "Validate" at bounding box center [598, 295] width 224 height 14
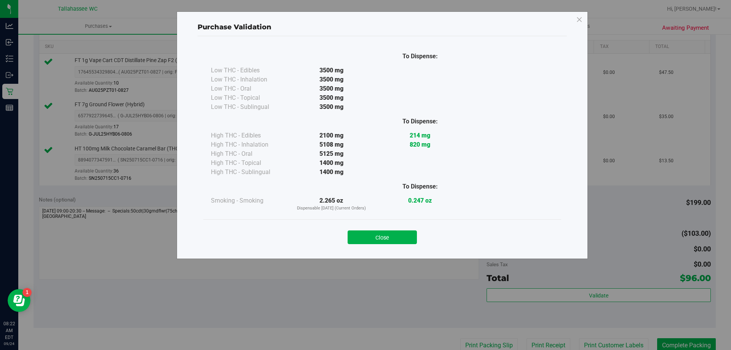
drag, startPoint x: 385, startPoint y: 233, endPoint x: 397, endPoint y: 233, distance: 12.2
click at [385, 233] on button "Close" at bounding box center [381, 237] width 69 height 14
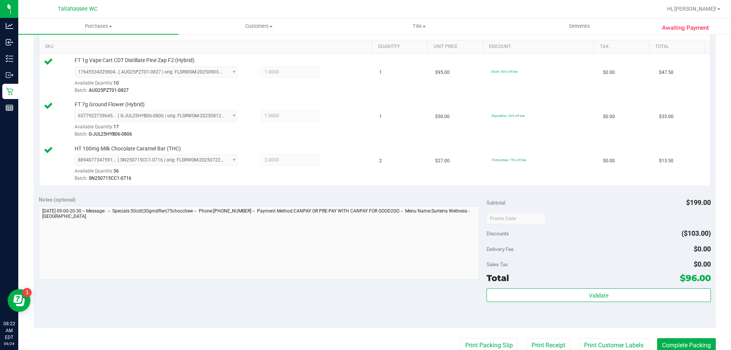
scroll to position [304, 0]
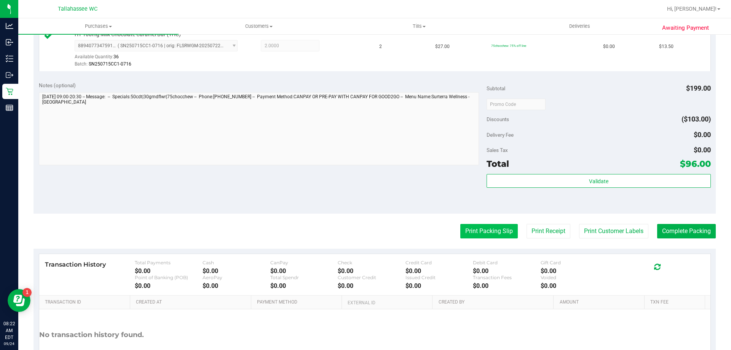
click at [490, 234] on button "Print Packing Slip" at bounding box center [488, 231] width 57 height 14
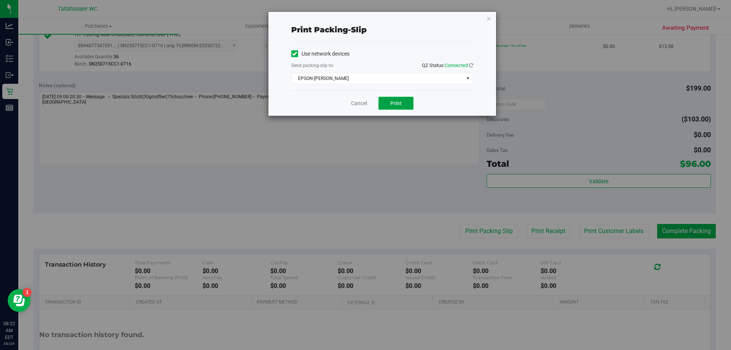
click at [405, 103] on button "Print" at bounding box center [395, 103] width 35 height 13
click at [362, 105] on link "Cancel" at bounding box center [359, 103] width 16 height 8
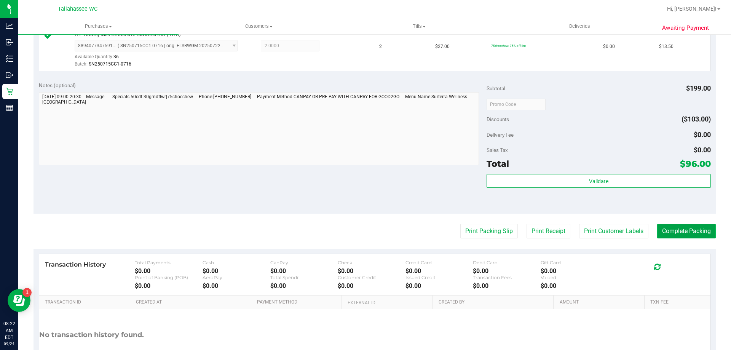
click at [688, 236] on button "Complete Packing" at bounding box center [686, 231] width 59 height 14
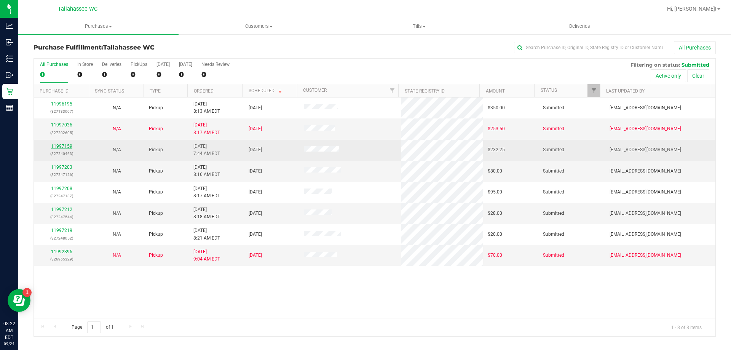
click at [66, 147] on link "11997159" at bounding box center [61, 145] width 21 height 5
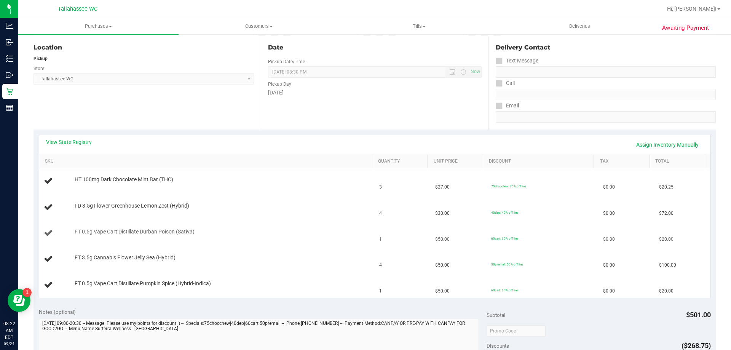
scroll to position [76, 0]
click at [89, 140] on link "View State Registry" at bounding box center [69, 142] width 46 height 8
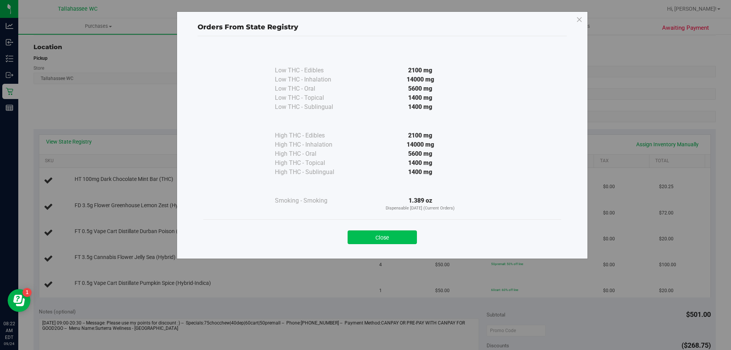
click at [402, 241] on button "Close" at bounding box center [381, 237] width 69 height 14
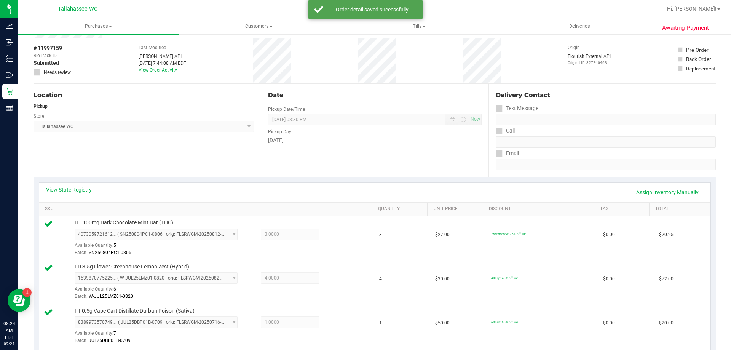
scroll to position [0, 0]
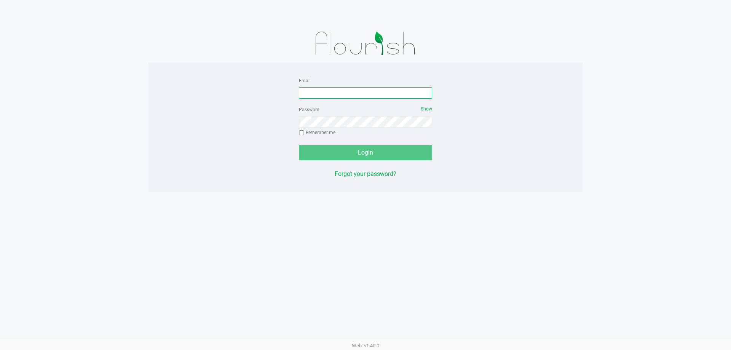
click at [352, 94] on input "Email" at bounding box center [365, 92] width 133 height 11
type input "[EMAIL_ADDRESS][DOMAIN_NAME]"
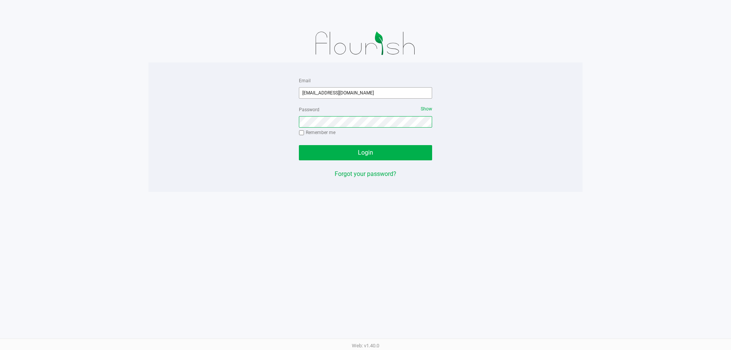
click at [299, 145] on button "Login" at bounding box center [365, 152] width 133 height 15
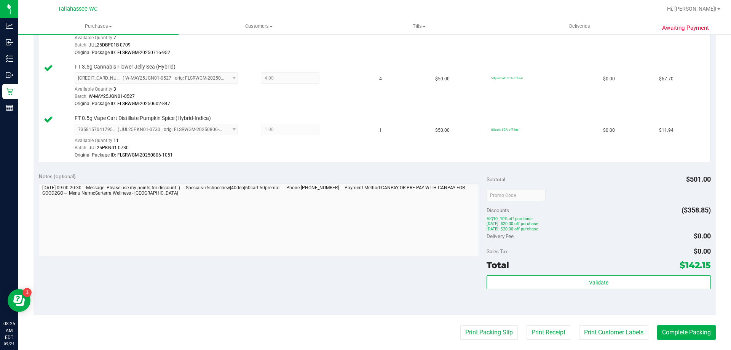
scroll to position [419, 0]
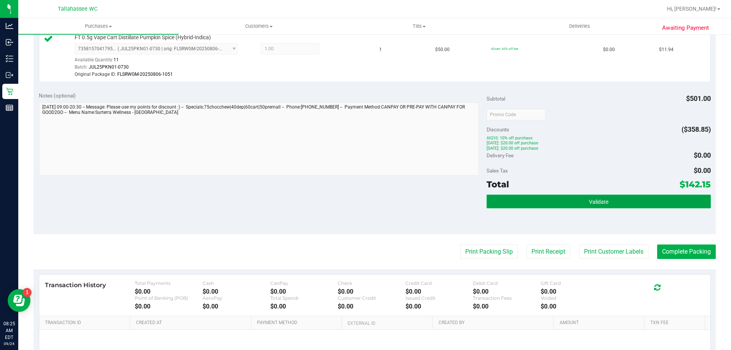
click at [589, 203] on span "Validate" at bounding box center [598, 202] width 19 height 6
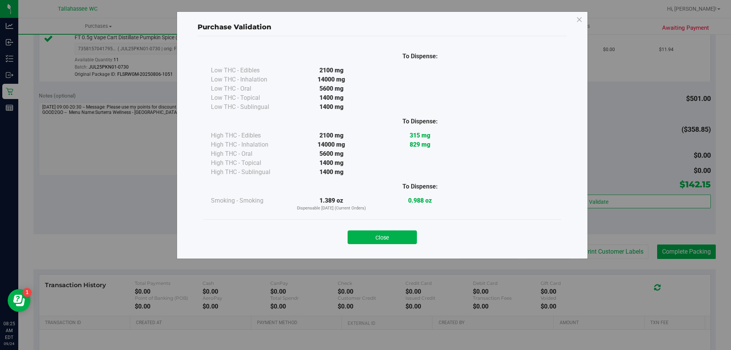
drag, startPoint x: 396, startPoint y: 240, endPoint x: 413, endPoint y: 239, distance: 17.1
click at [397, 240] on button "Close" at bounding box center [381, 237] width 69 height 14
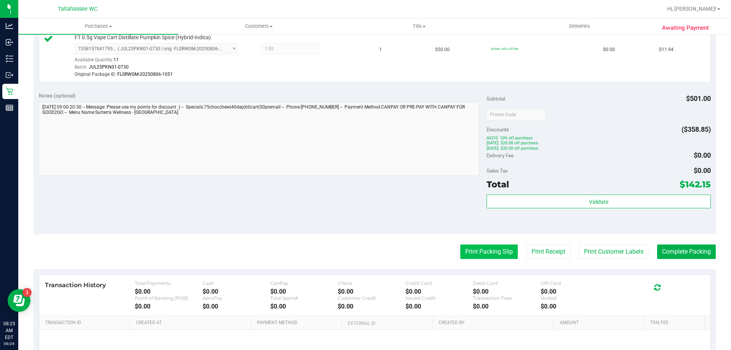
click at [476, 254] on button "Print Packing Slip" at bounding box center [488, 251] width 57 height 14
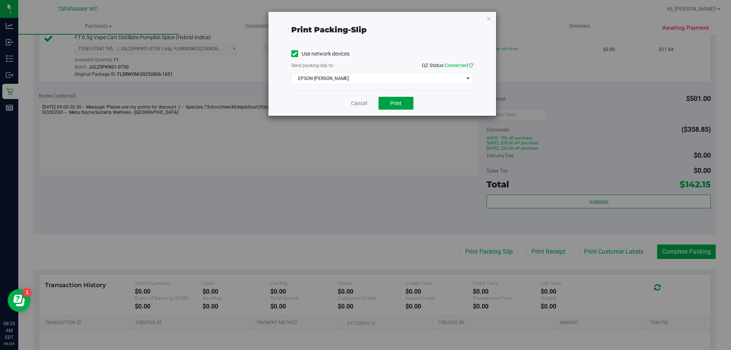
drag, startPoint x: 399, startPoint y: 104, endPoint x: 396, endPoint y: 108, distance: 5.4
click at [399, 104] on span "Print" at bounding box center [395, 103] width 11 height 6
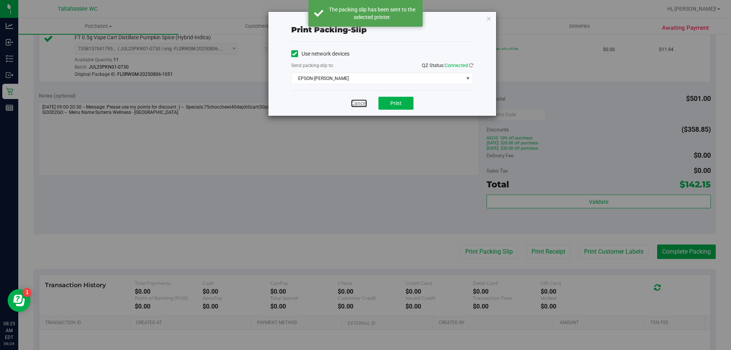
drag, startPoint x: 360, startPoint y: 102, endPoint x: 458, endPoint y: 147, distance: 107.5
click at [361, 102] on link "Cancel" at bounding box center [359, 103] width 16 height 8
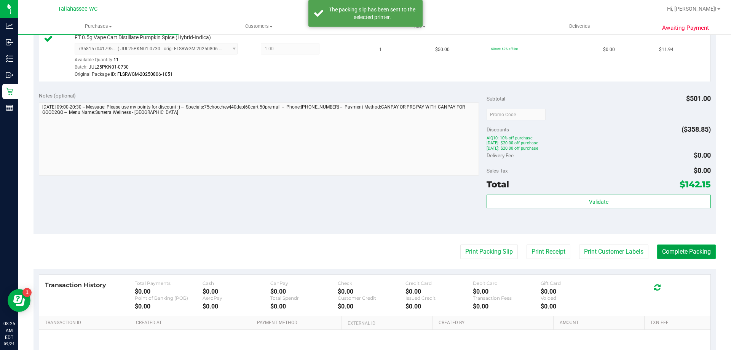
click at [673, 251] on button "Complete Packing" at bounding box center [686, 251] width 59 height 14
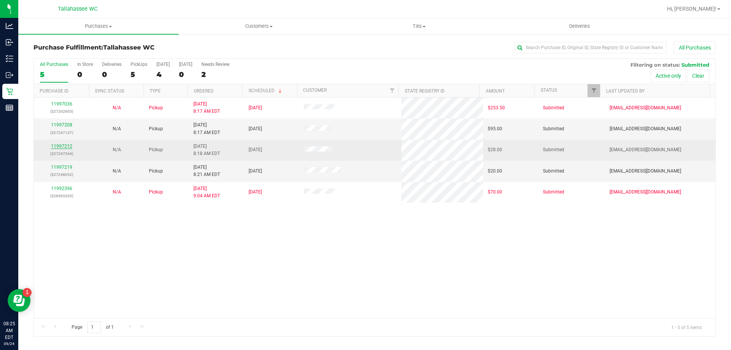
click at [59, 145] on link "11997212" at bounding box center [61, 145] width 21 height 5
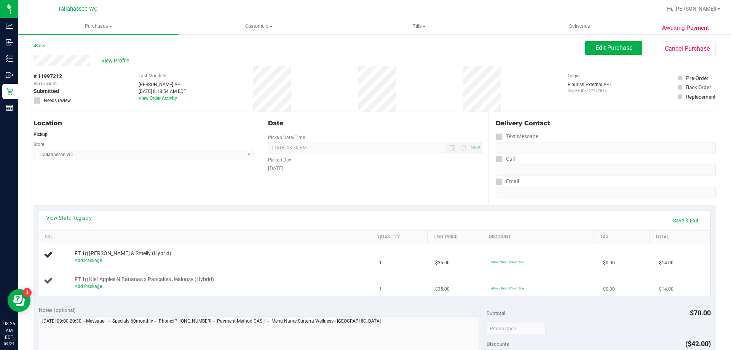
click at [84, 288] on link "Add Package" at bounding box center [88, 286] width 27 height 5
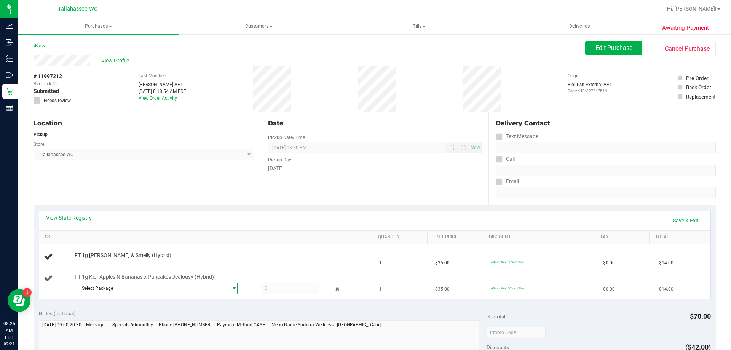
click at [210, 290] on span "Select Package" at bounding box center [151, 288] width 153 height 11
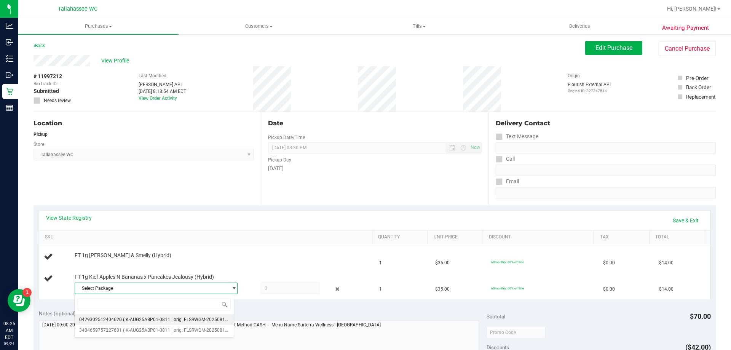
click at [111, 317] on span "0429302512404620" at bounding box center [100, 319] width 43 height 5
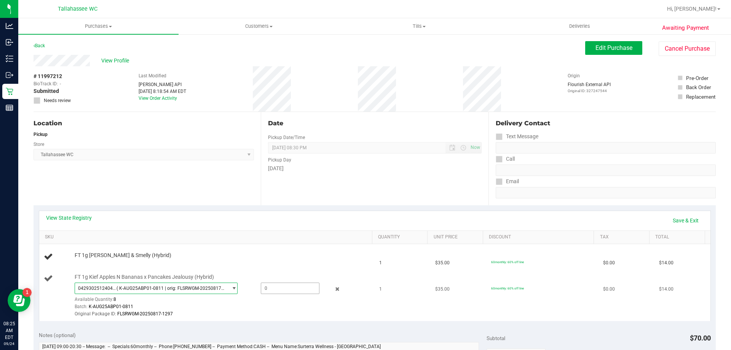
click at [283, 288] on span at bounding box center [290, 287] width 59 height 11
type input "1"
type input "1.0000"
click at [285, 266] on td "FT 1g [PERSON_NAME] & Smelly (Hybrid)" at bounding box center [207, 257] width 336 height 26
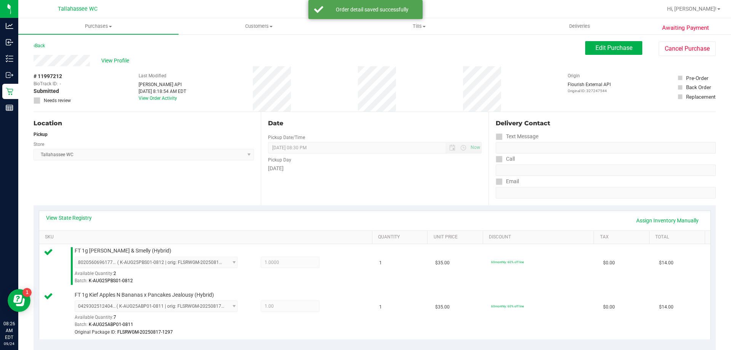
scroll to position [114, 0]
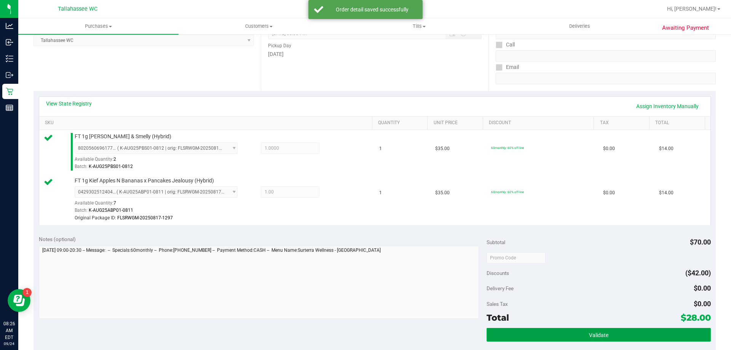
click at [589, 335] on span "Validate" at bounding box center [598, 335] width 19 height 6
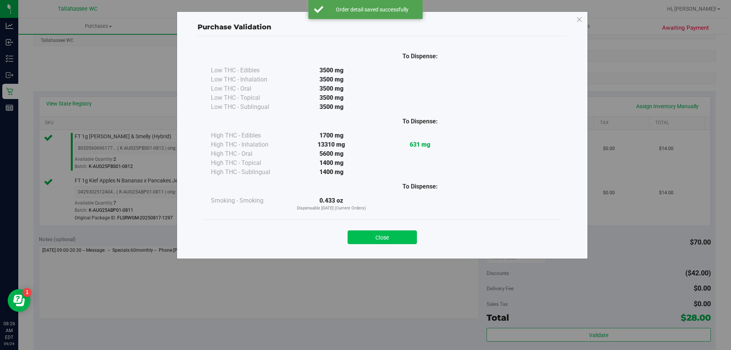
click at [382, 235] on button "Close" at bounding box center [381, 237] width 69 height 14
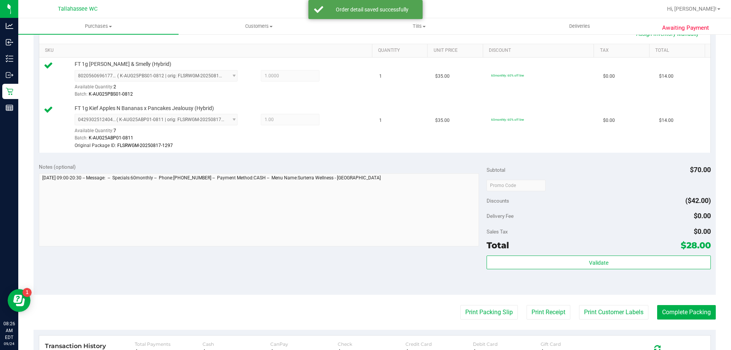
scroll to position [228, 0]
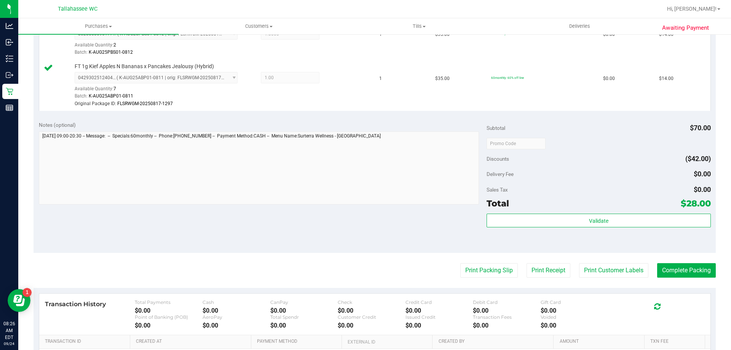
click at [488, 278] on purchase-details "Back Edit Purchase Cancel Purchase View Profile # 11997212 BioTrack ID: - Submi…" at bounding box center [374, 121] width 682 height 617
click at [488, 277] on button "Print Packing Slip" at bounding box center [488, 270] width 57 height 14
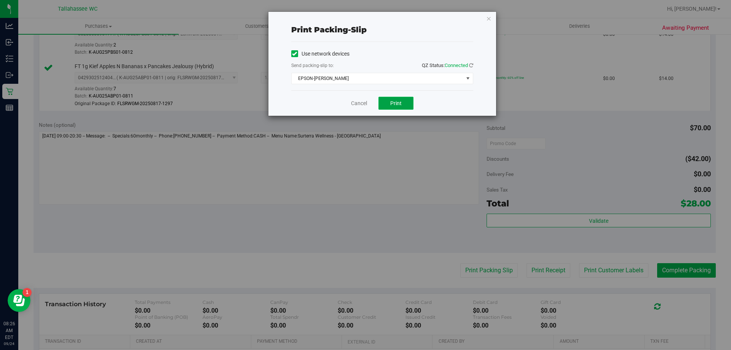
click at [403, 104] on button "Print" at bounding box center [395, 103] width 35 height 13
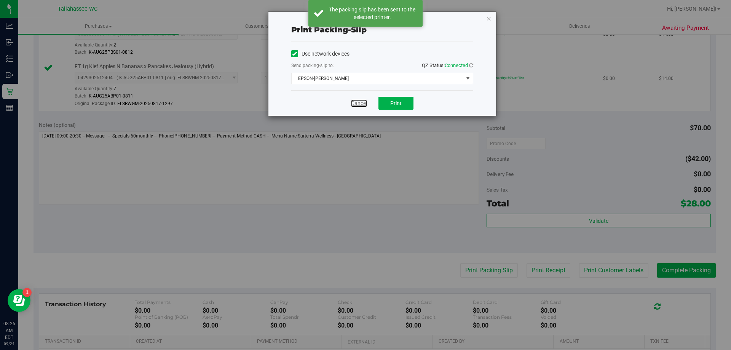
click at [359, 105] on link "Cancel" at bounding box center [359, 103] width 16 height 8
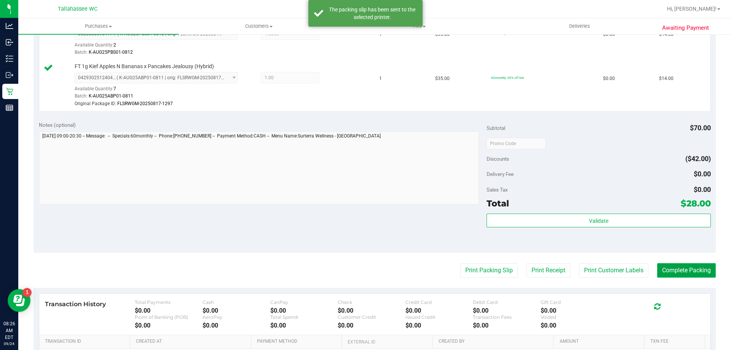
click at [667, 271] on button "Complete Packing" at bounding box center [686, 270] width 59 height 14
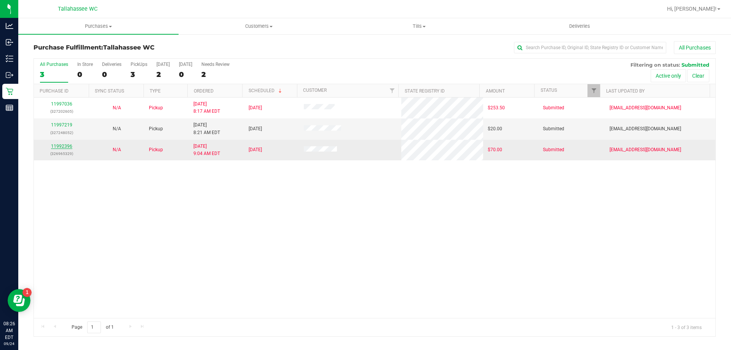
click at [67, 148] on link "11992396" at bounding box center [61, 145] width 21 height 5
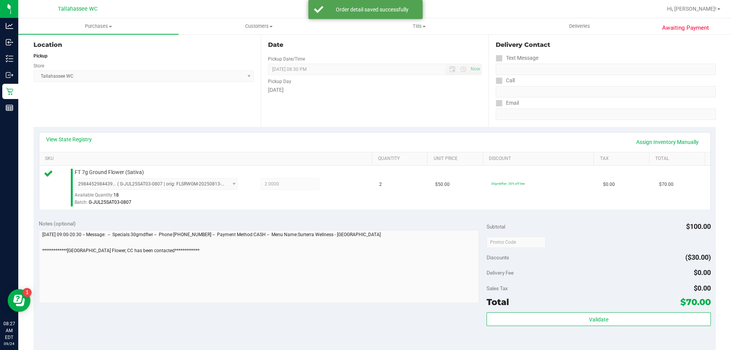
scroll to position [190, 0]
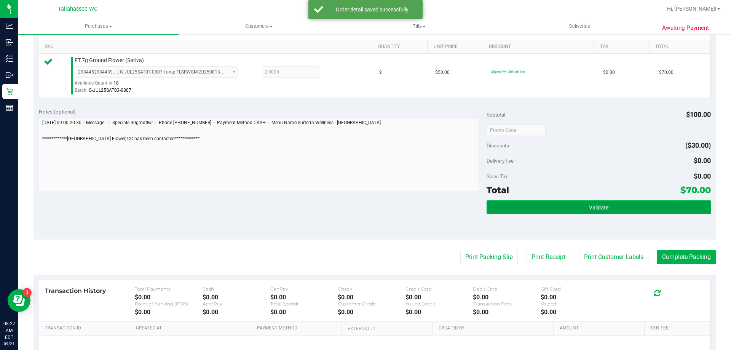
click at [521, 204] on button "Validate" at bounding box center [598, 207] width 224 height 14
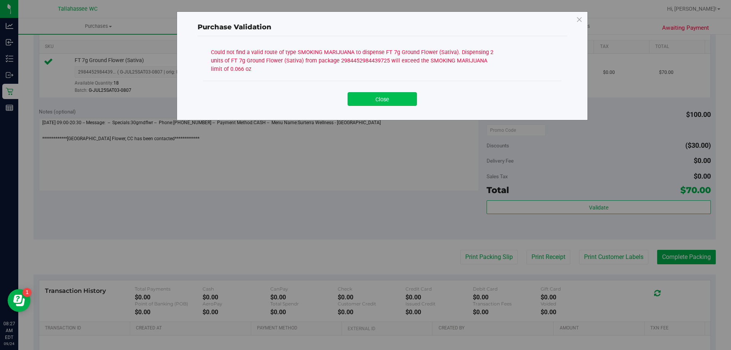
click at [378, 101] on button "Close" at bounding box center [381, 99] width 69 height 14
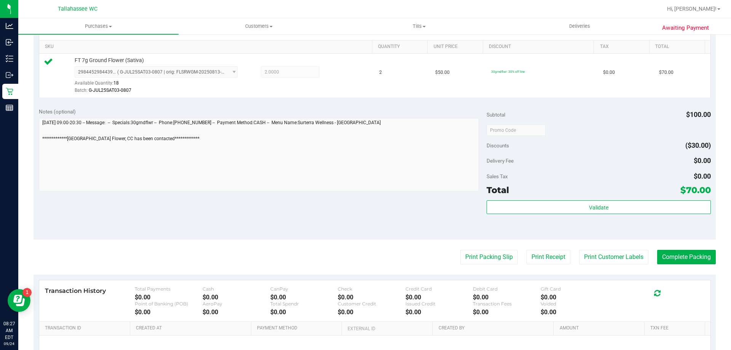
scroll to position [38, 0]
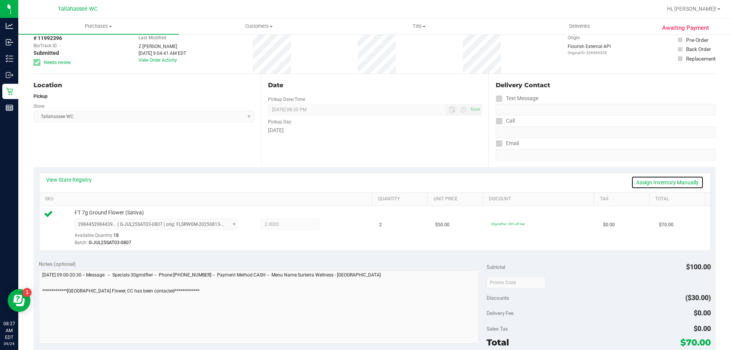
click at [681, 183] on link "Assign Inventory Manually" at bounding box center [667, 182] width 72 height 13
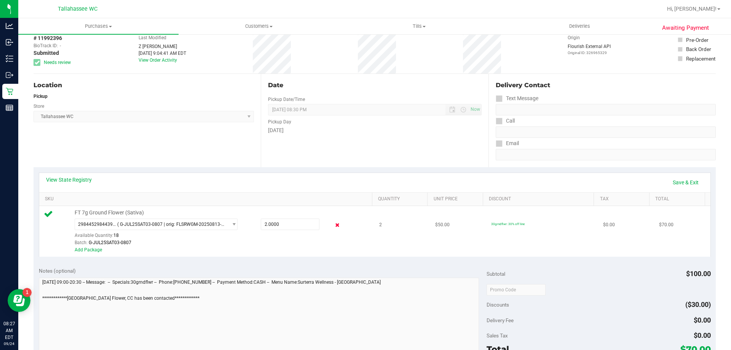
click at [333, 223] on icon at bounding box center [337, 225] width 8 height 9
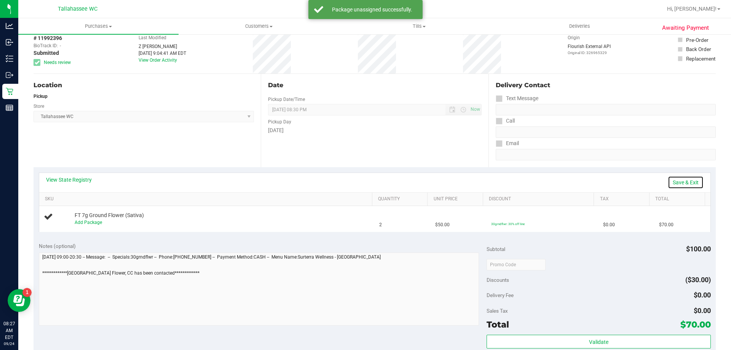
click at [691, 184] on link "Save & Exit" at bounding box center [685, 182] width 36 height 13
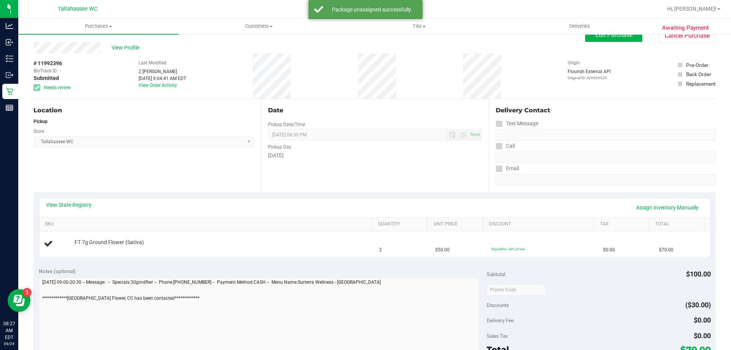
scroll to position [0, 0]
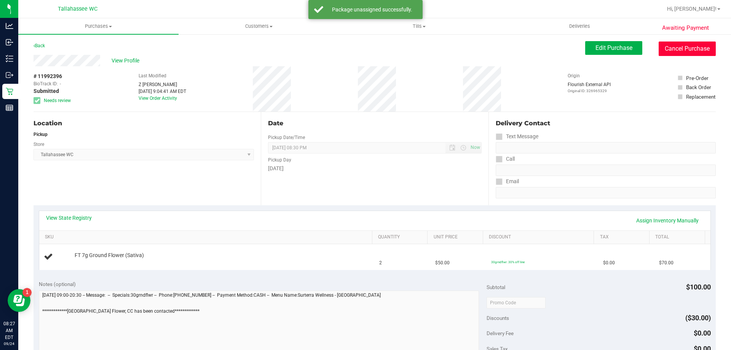
click at [688, 51] on button "Cancel Purchase" at bounding box center [686, 48] width 57 height 14
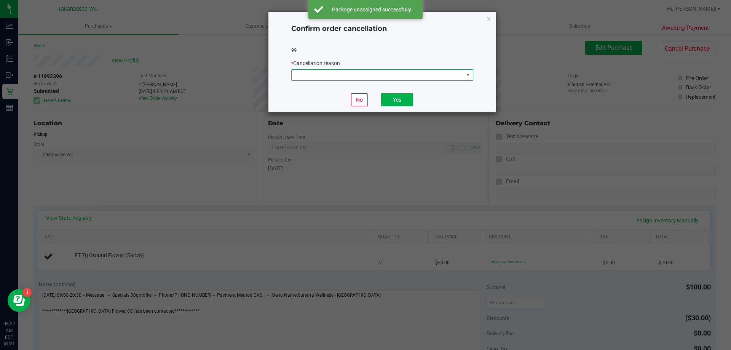
click at [455, 75] on span at bounding box center [377, 75] width 172 height 11
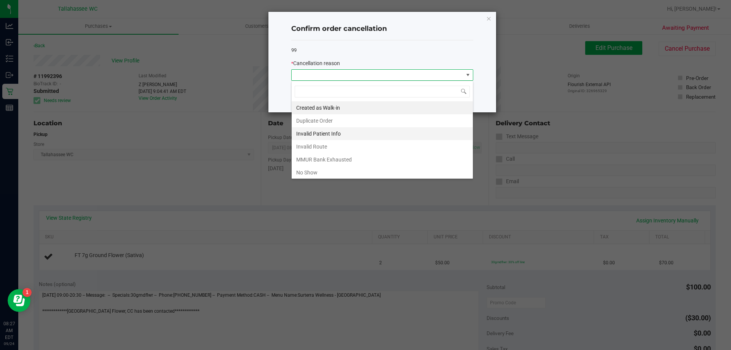
scroll to position [38, 0]
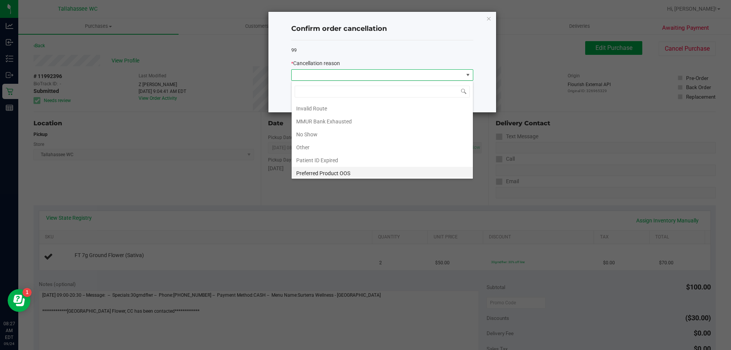
click at [382, 168] on li "Preferred Product OOS" at bounding box center [381, 173] width 181 height 13
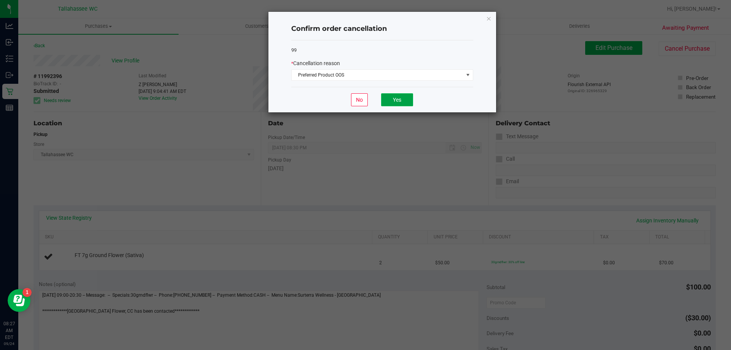
click at [406, 99] on button "Yes" at bounding box center [397, 99] width 32 height 13
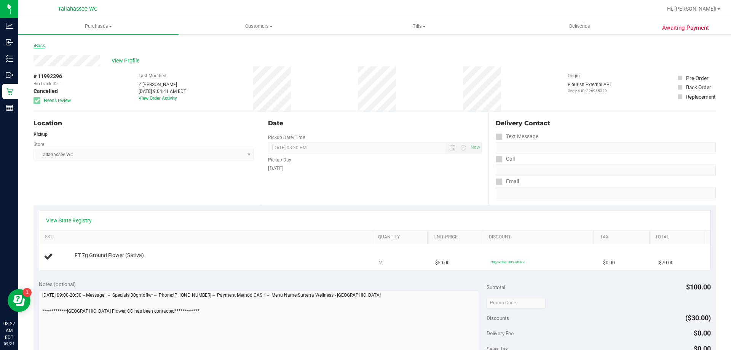
click at [45, 46] on link "Back" at bounding box center [38, 45] width 11 height 5
